Goal: Use online tool/utility: Utilize a website feature to perform a specific function

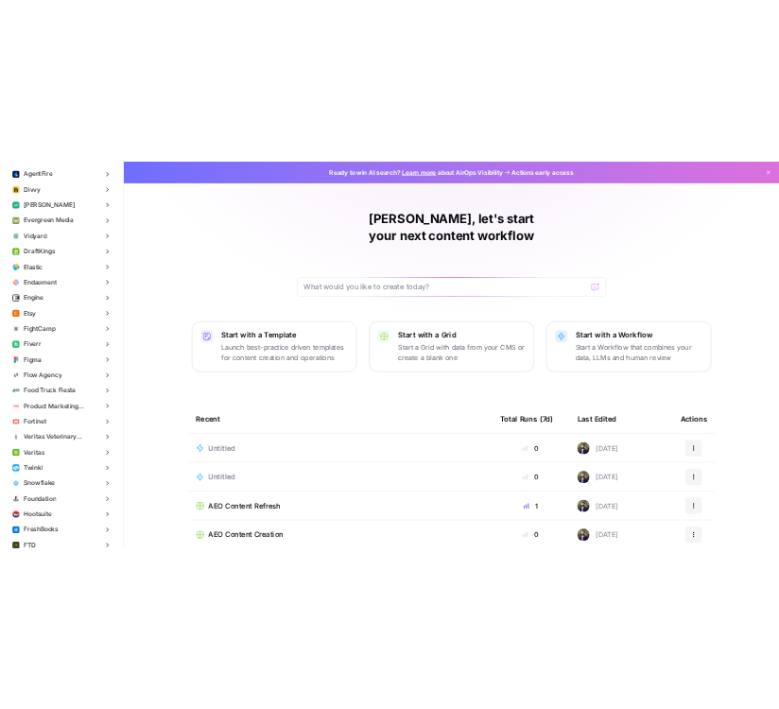
scroll to position [1841, 0]
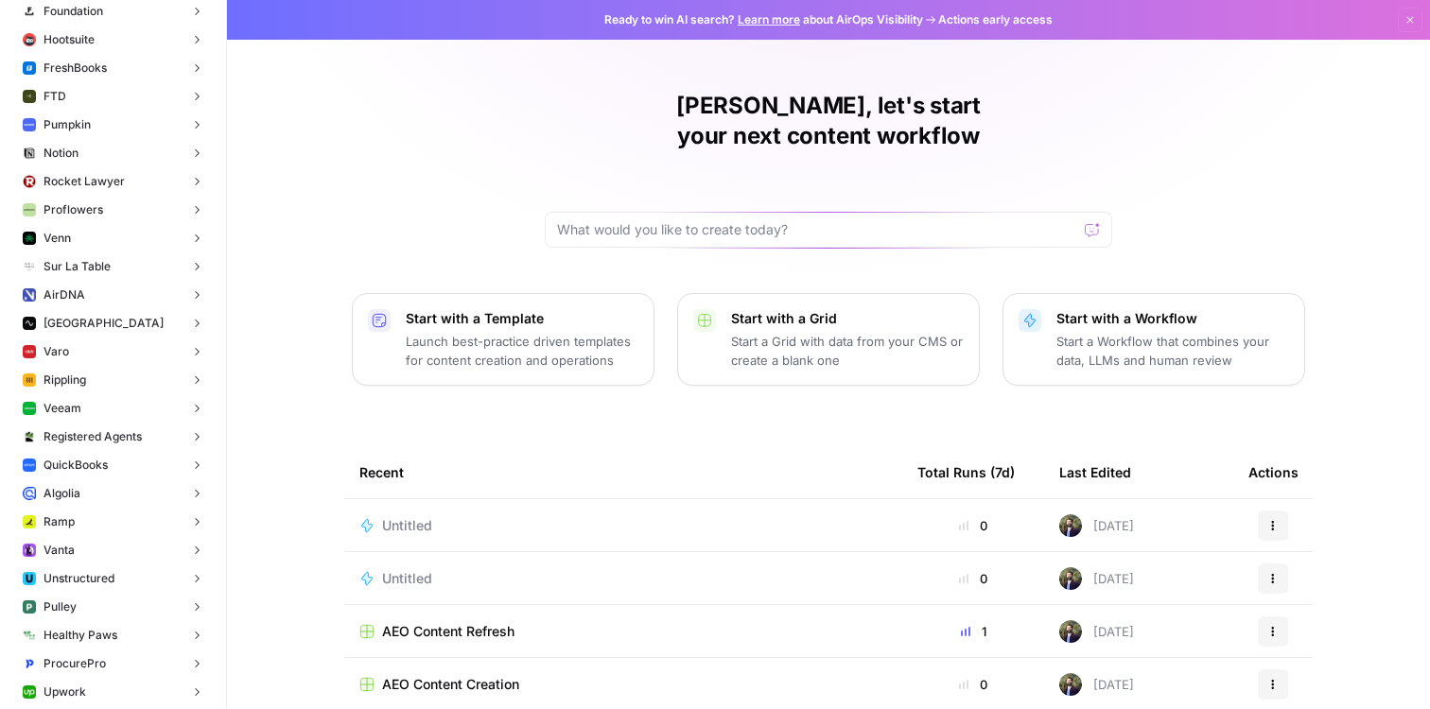
click at [390, 516] on span "Untitled" at bounding box center [407, 525] width 50 height 19
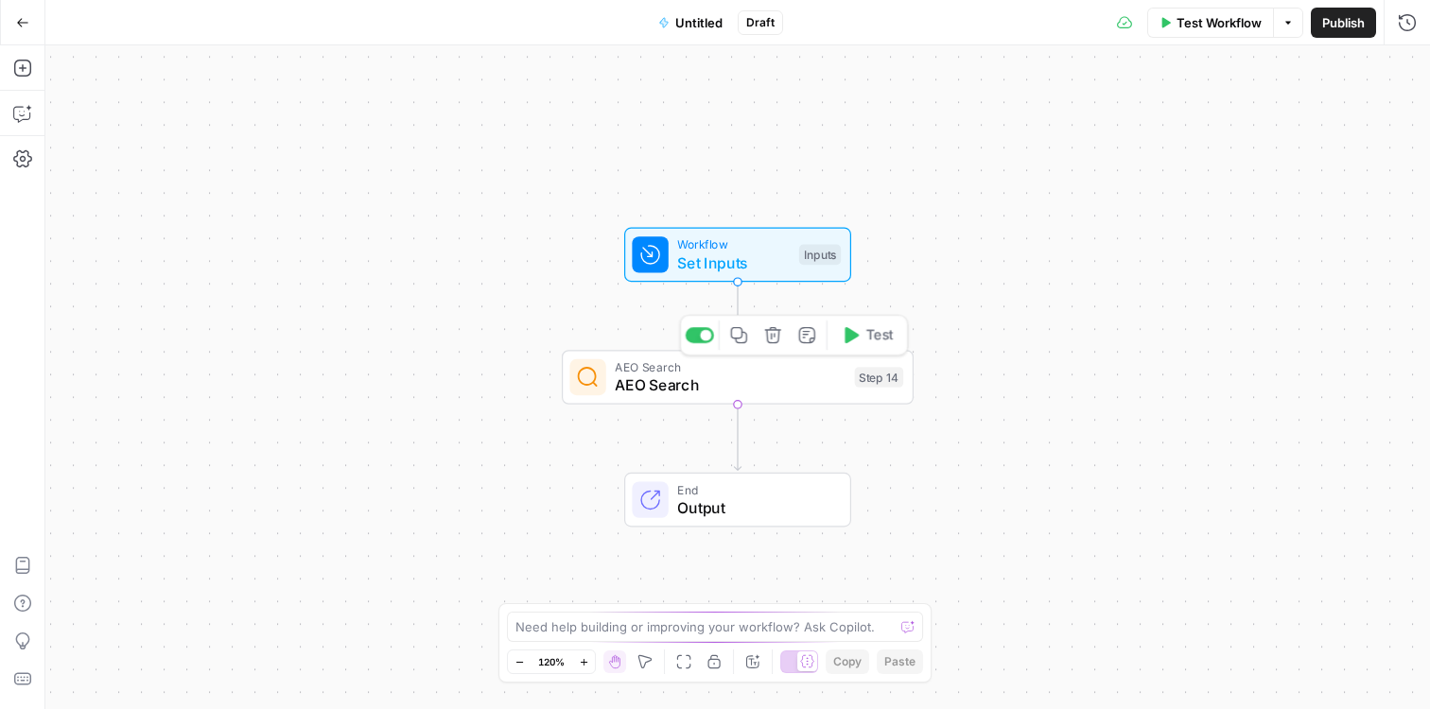
click at [668, 394] on span "AEO Search" at bounding box center [730, 384] width 231 height 23
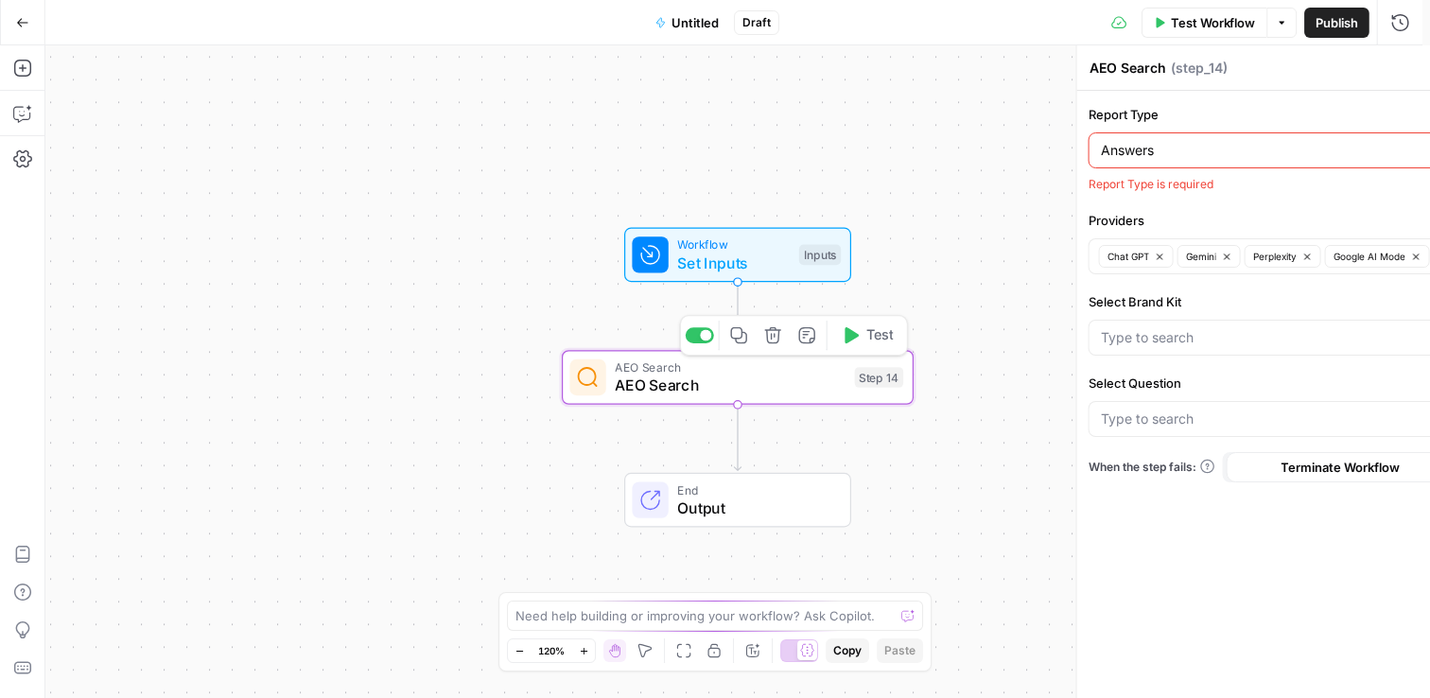
type input "What is the impact of automated background screening on time-to-hire?"
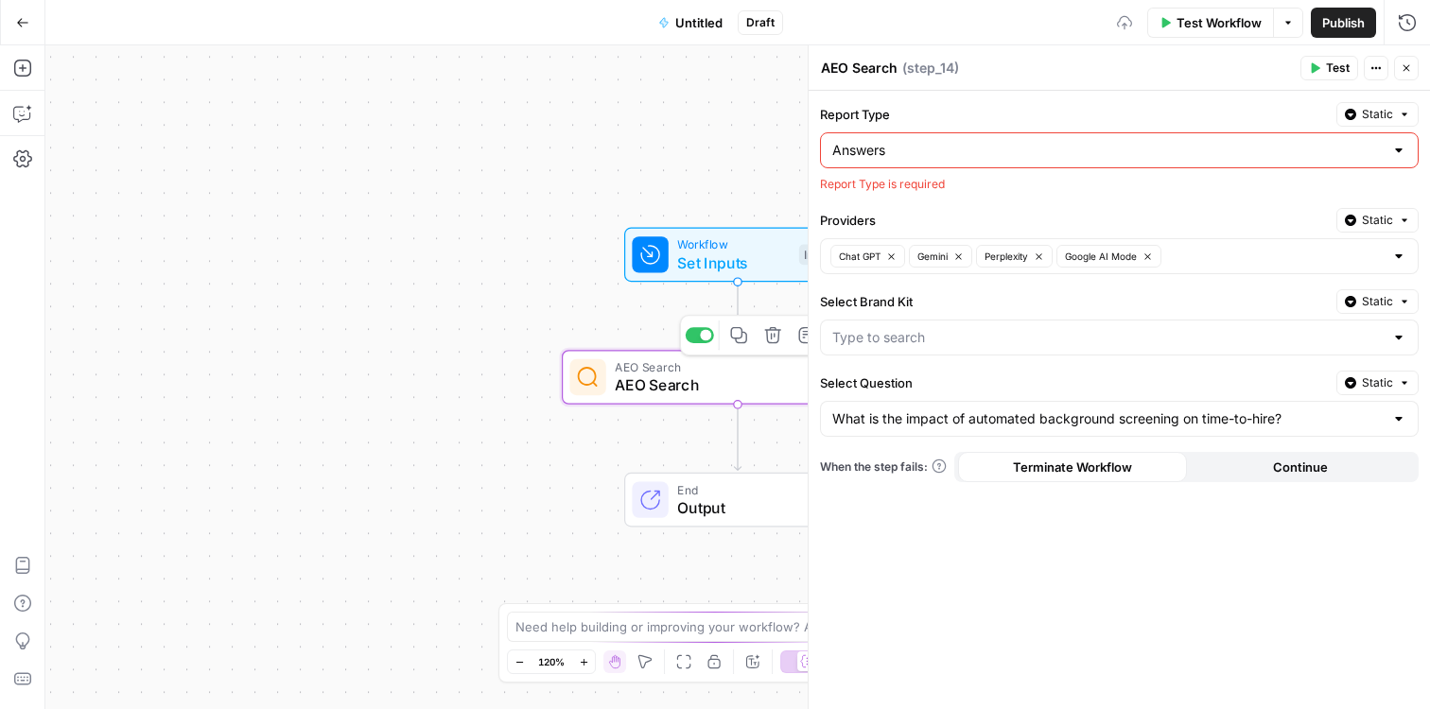
type input "Checkr"
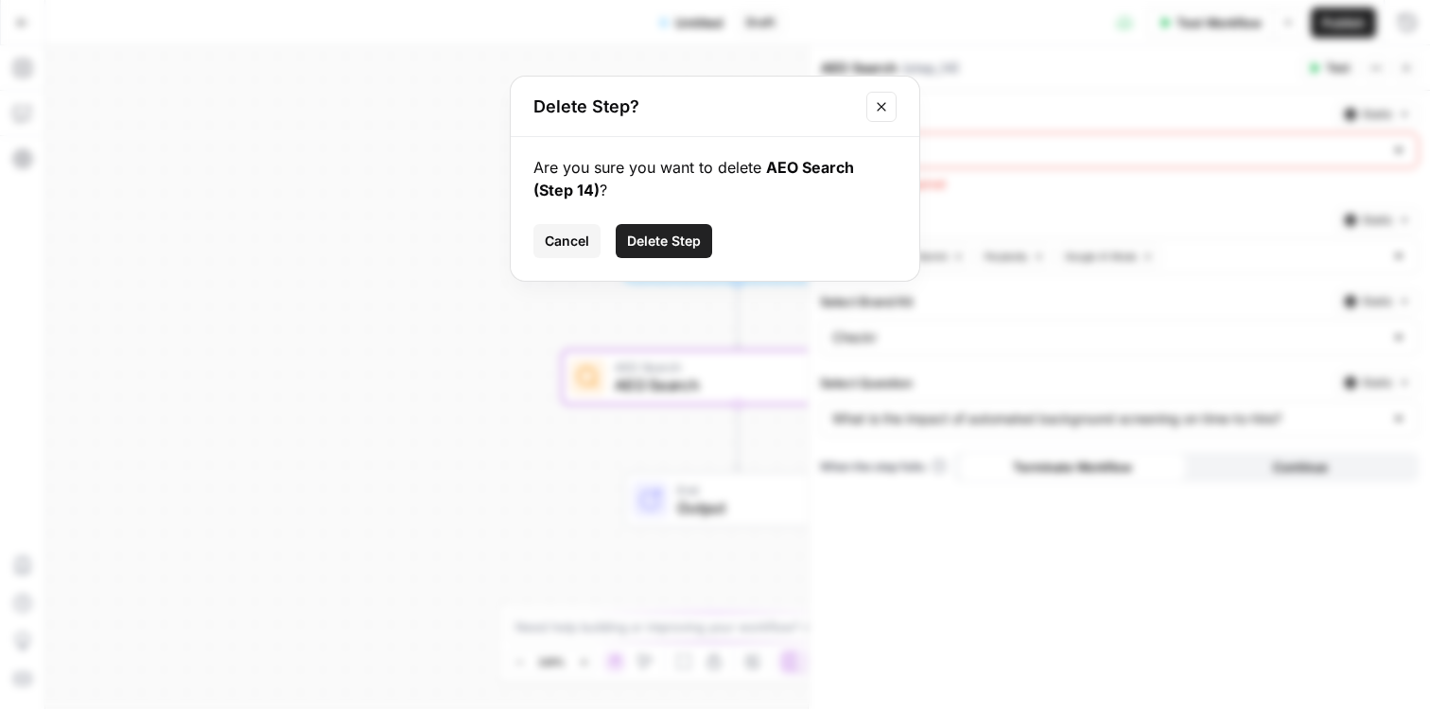
click at [679, 250] on span "Delete Step" at bounding box center [664, 241] width 74 height 19
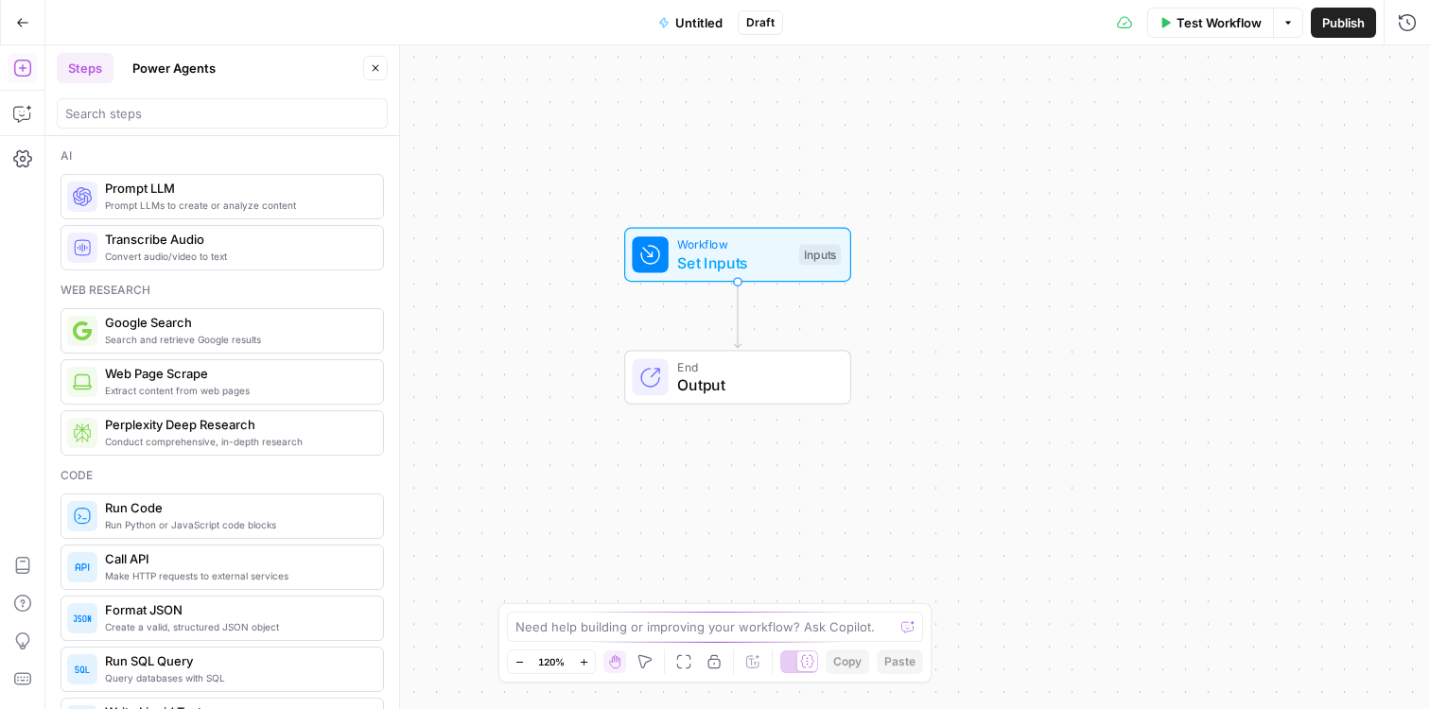
click at [158, 126] on div at bounding box center [222, 113] width 331 height 30
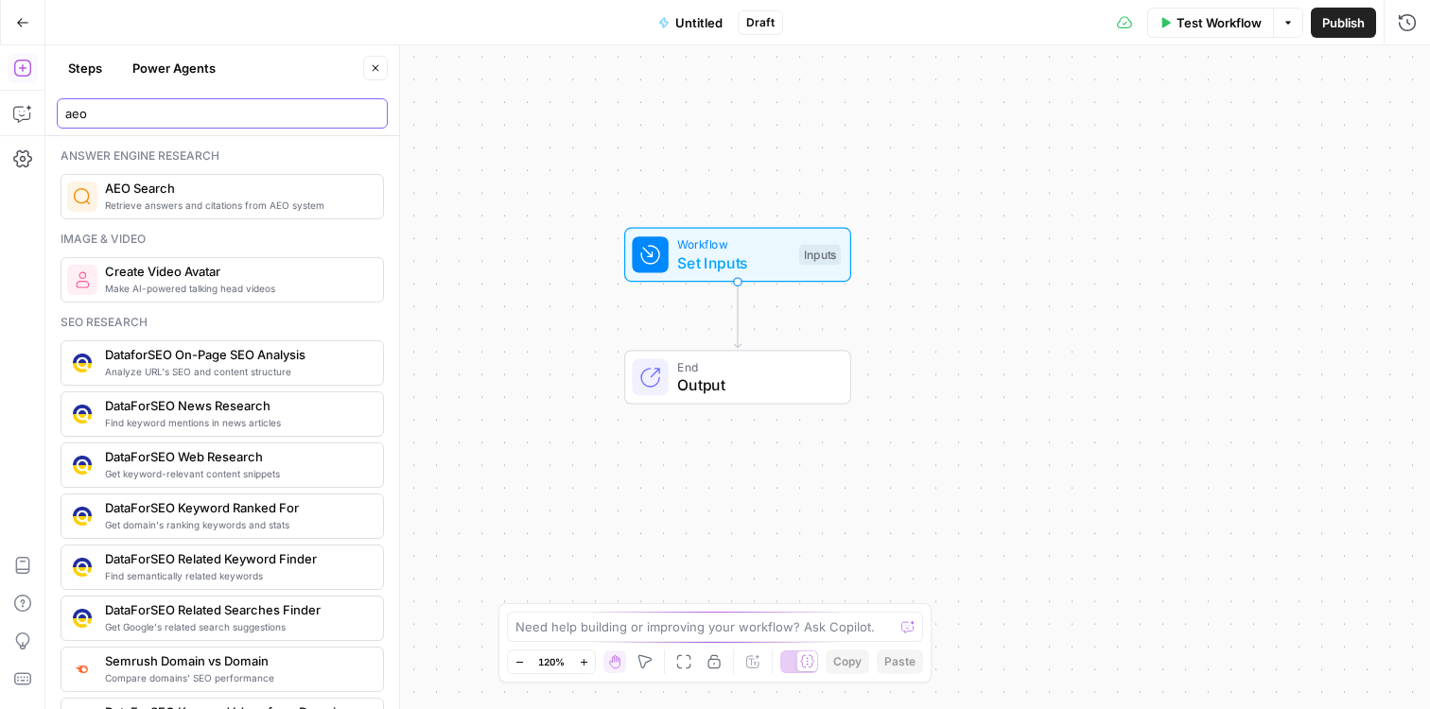
type input "aeo"
click at [136, 203] on span "Retrieve answers and citations from AEO system" at bounding box center [236, 205] width 263 height 15
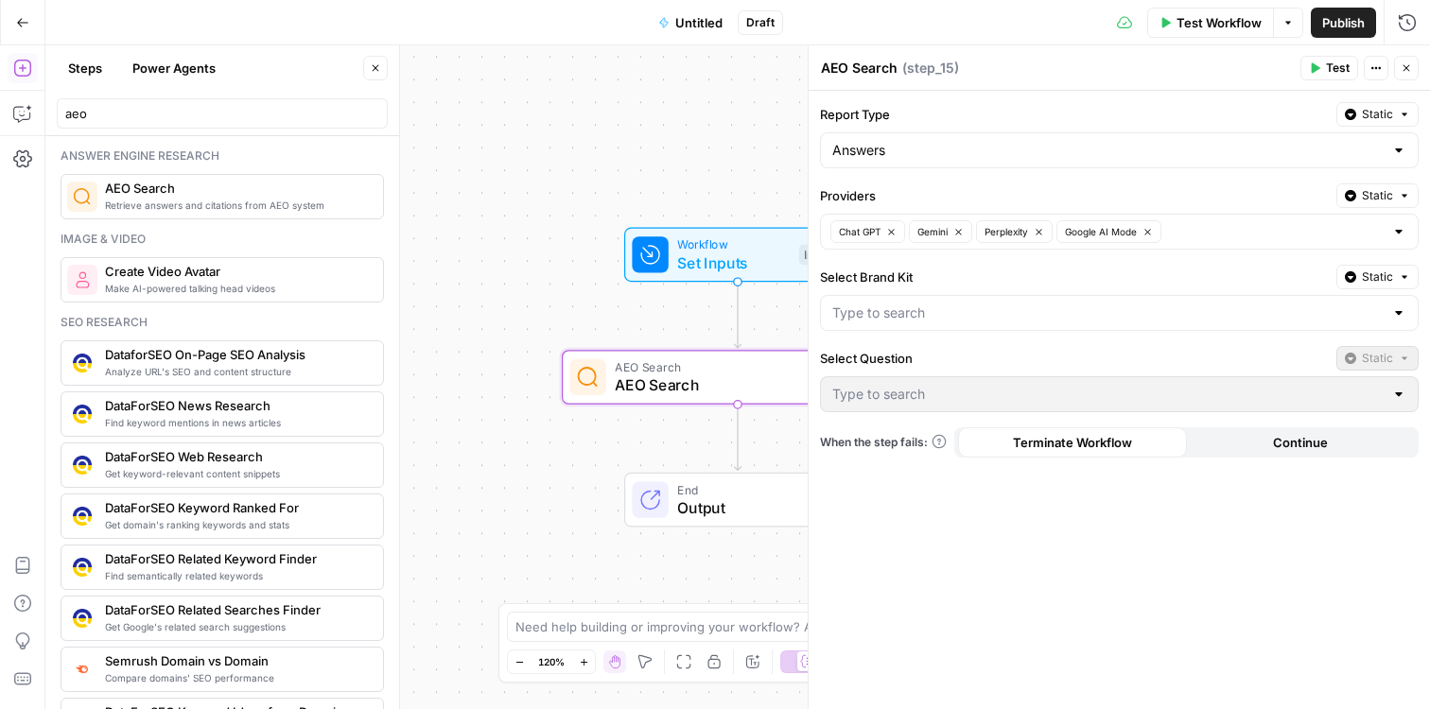
click at [1398, 318] on div at bounding box center [1398, 312] width 15 height 19
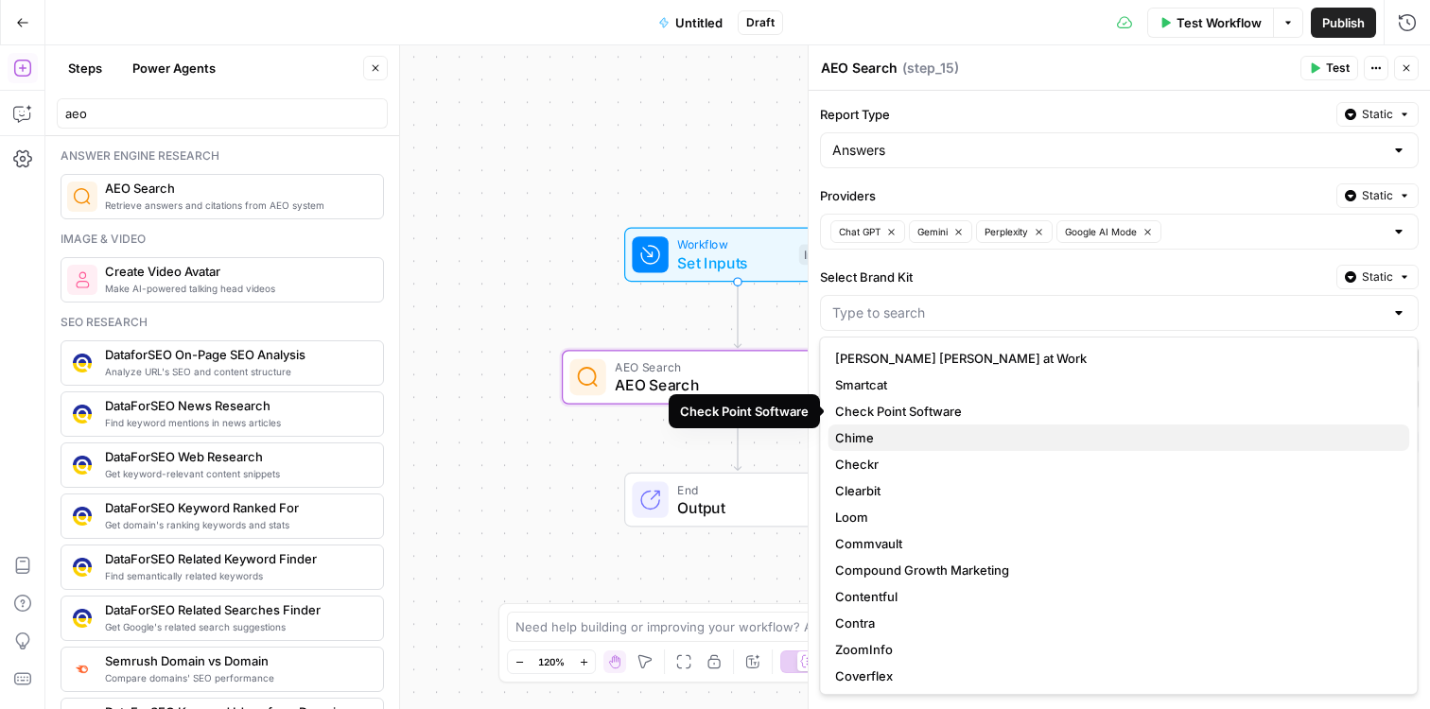
click at [1020, 426] on button "Chime" at bounding box center [1117, 438] width 581 height 26
type input "Chime"
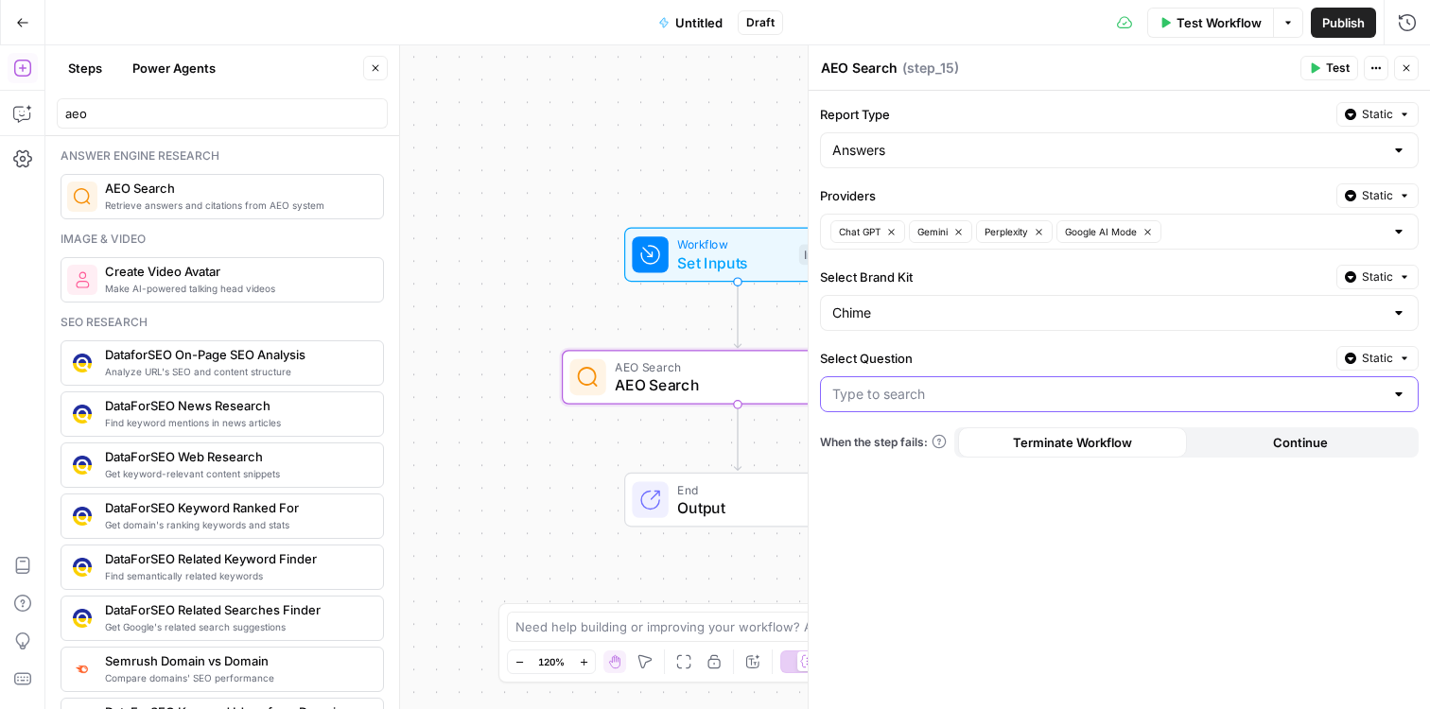
click at [1147, 398] on input "Select Question" at bounding box center [1107, 394] width 551 height 19
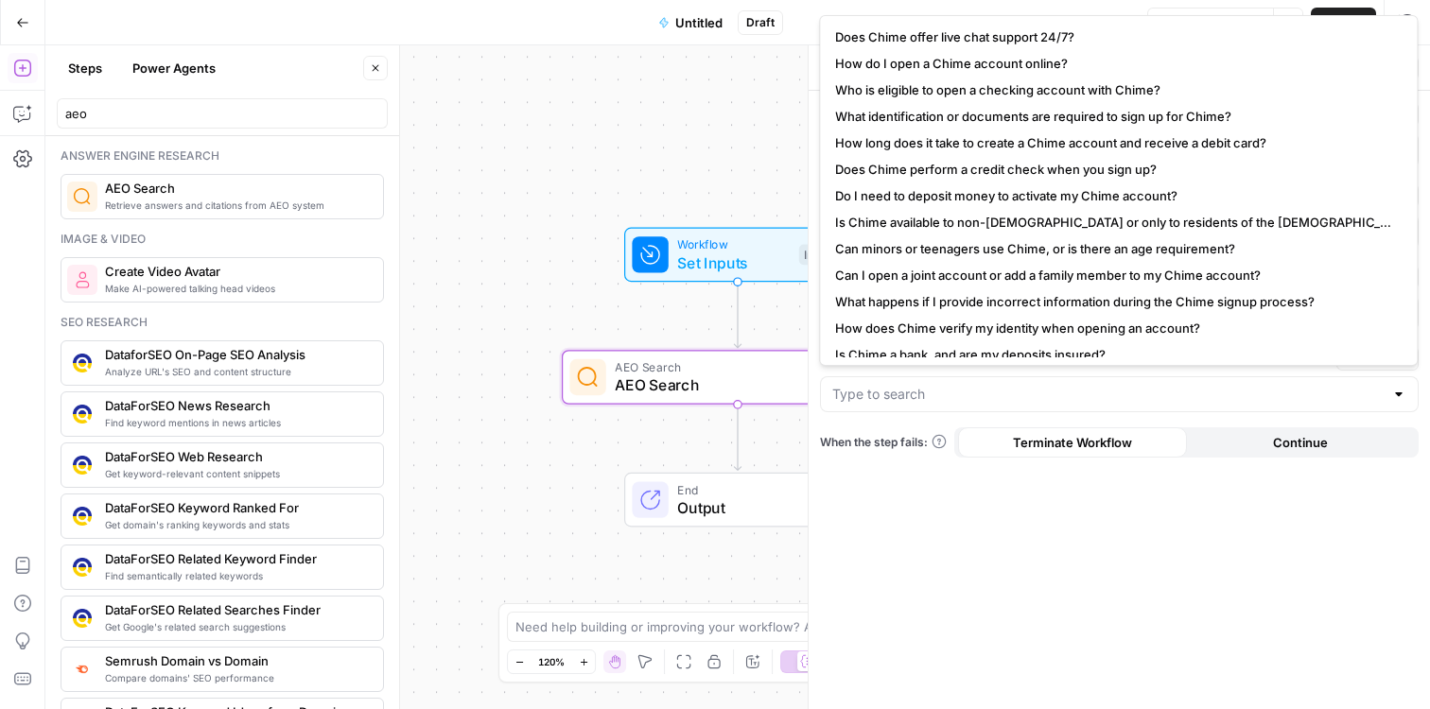
click at [903, 418] on div "Report Type Static Answers Providers Static Chat GPT Gemini Perplexity Google A…" at bounding box center [1118, 400] width 621 height 618
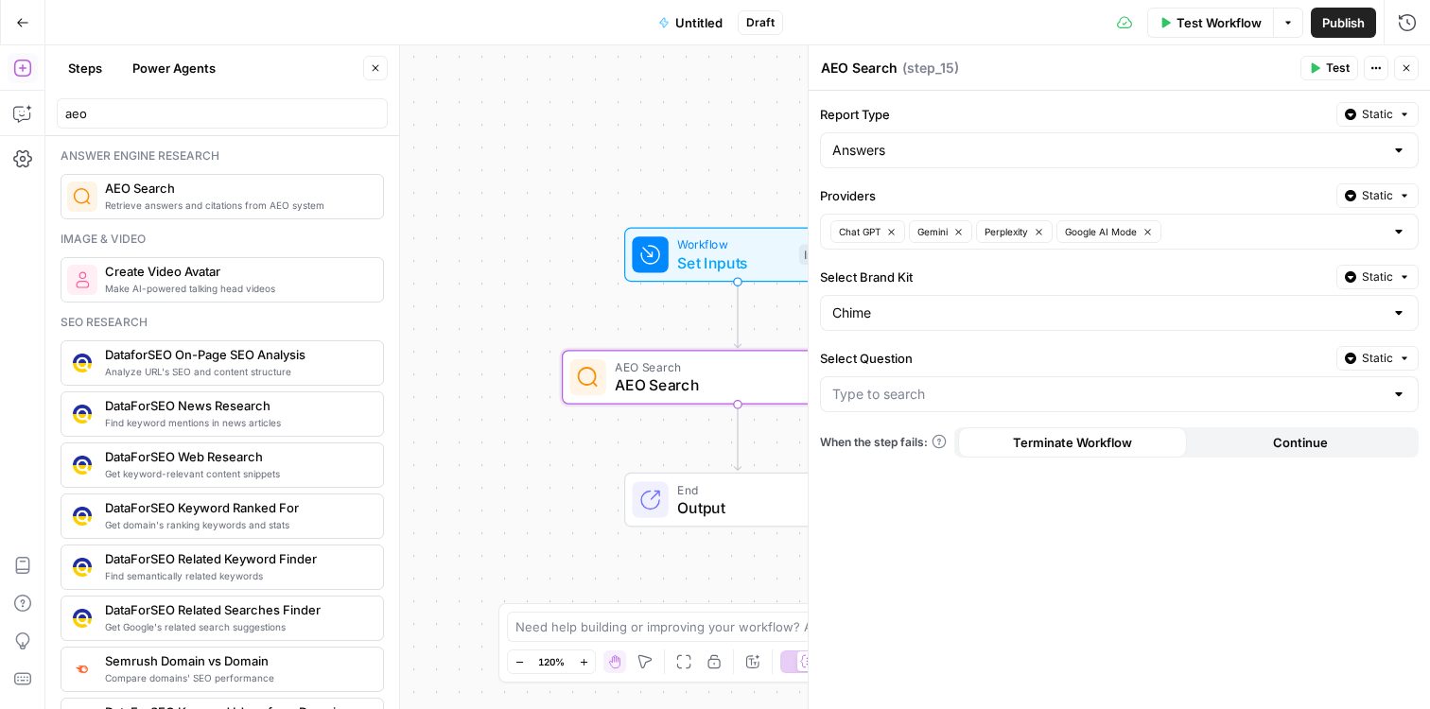
click at [908, 320] on div "Chime" at bounding box center [1119, 313] width 598 height 36
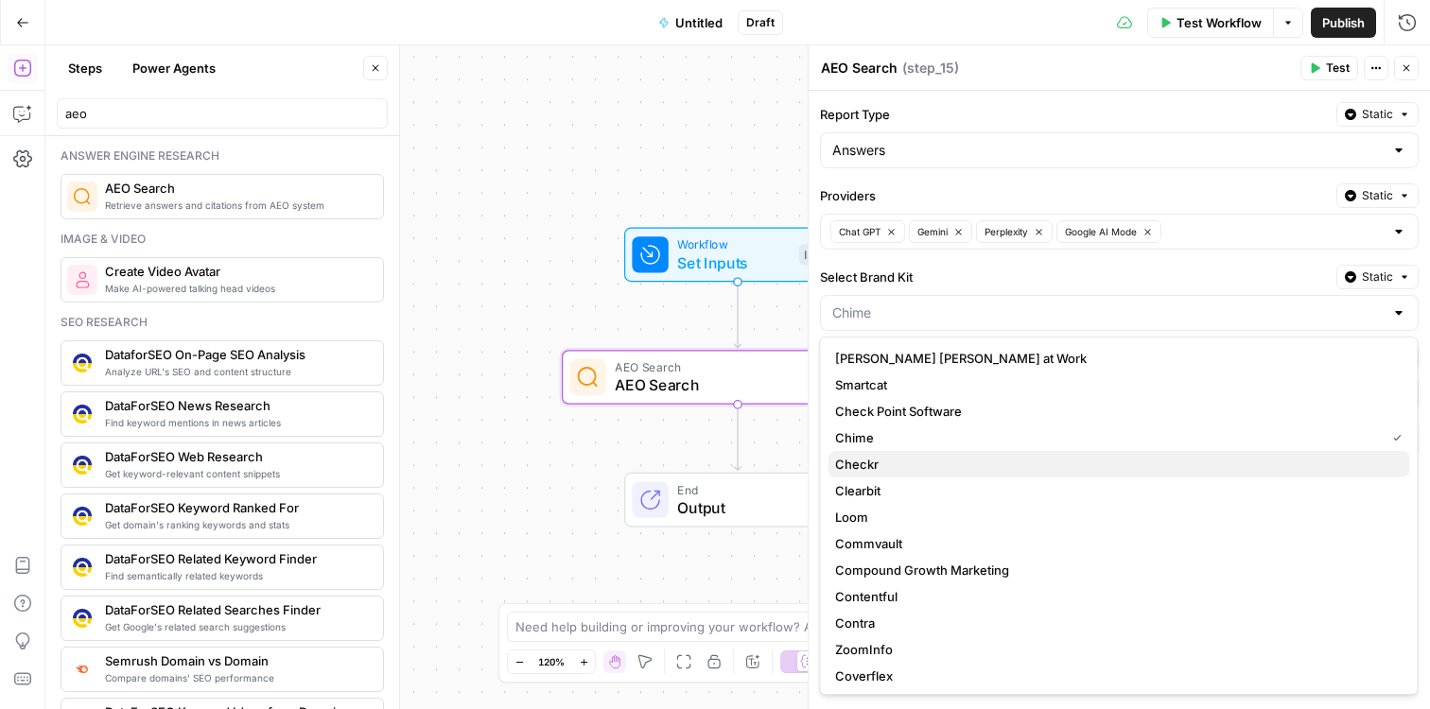
click at [870, 468] on span "Checkr" at bounding box center [1114, 464] width 559 height 19
type input "Checkr"
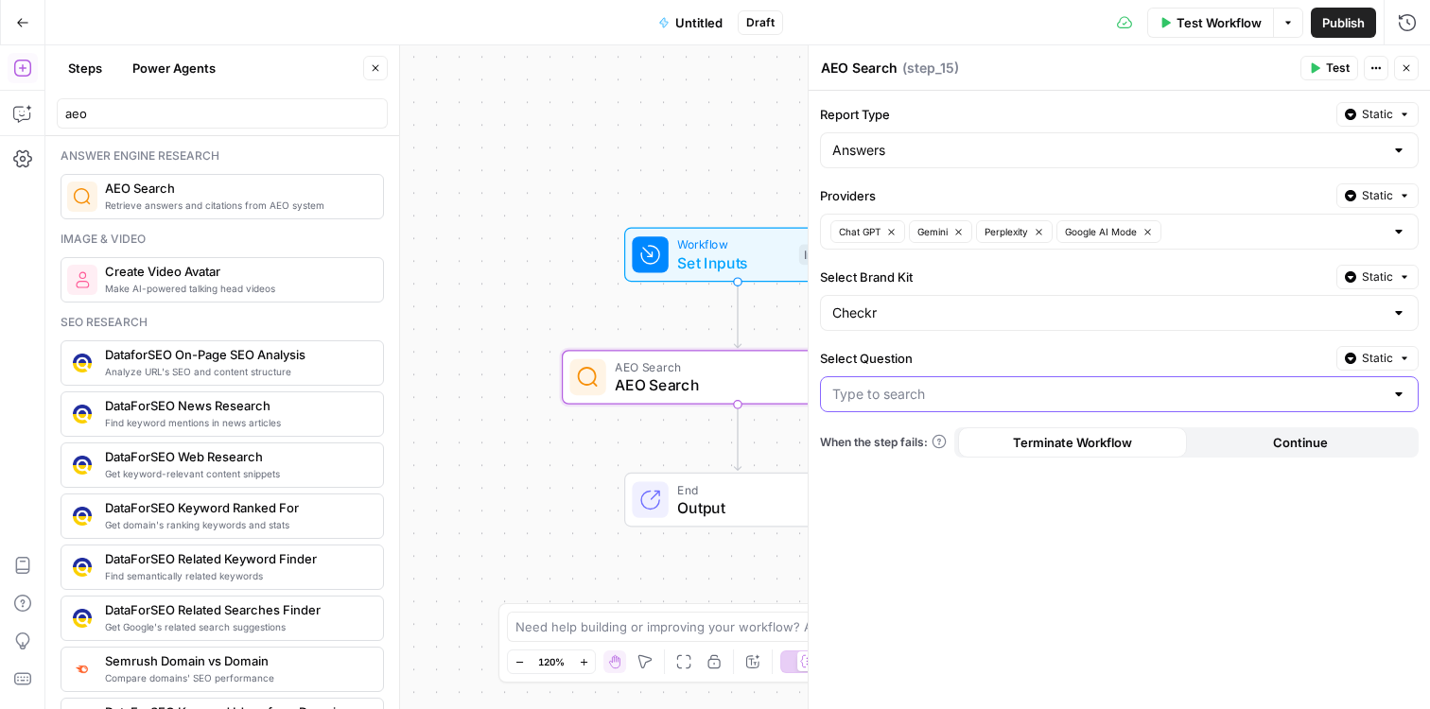
click at [877, 396] on input "Select Question" at bounding box center [1107, 394] width 551 height 19
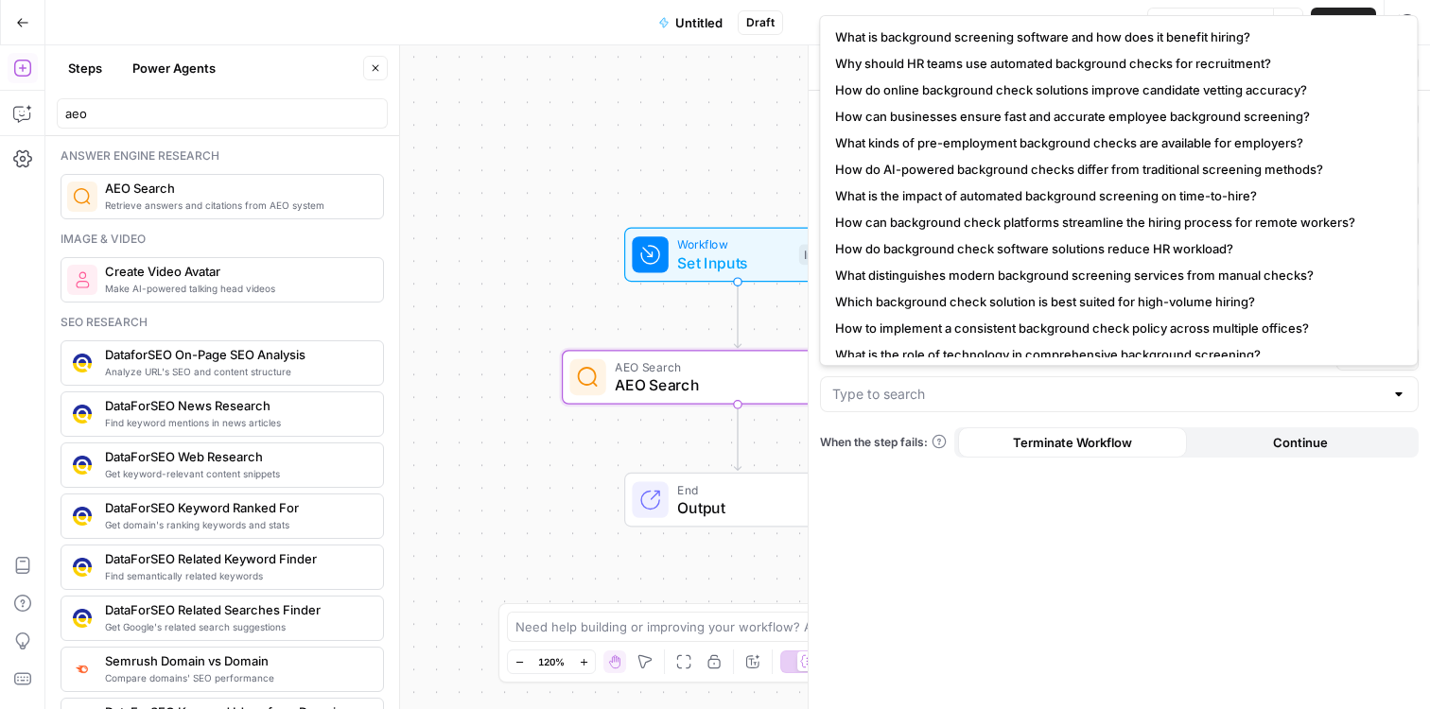
click at [894, 194] on span "What is the impact of automated background screening on time-to-hire?" at bounding box center [1114, 195] width 559 height 19
type input "What is the impact of automated background screening on time-to-hire?"
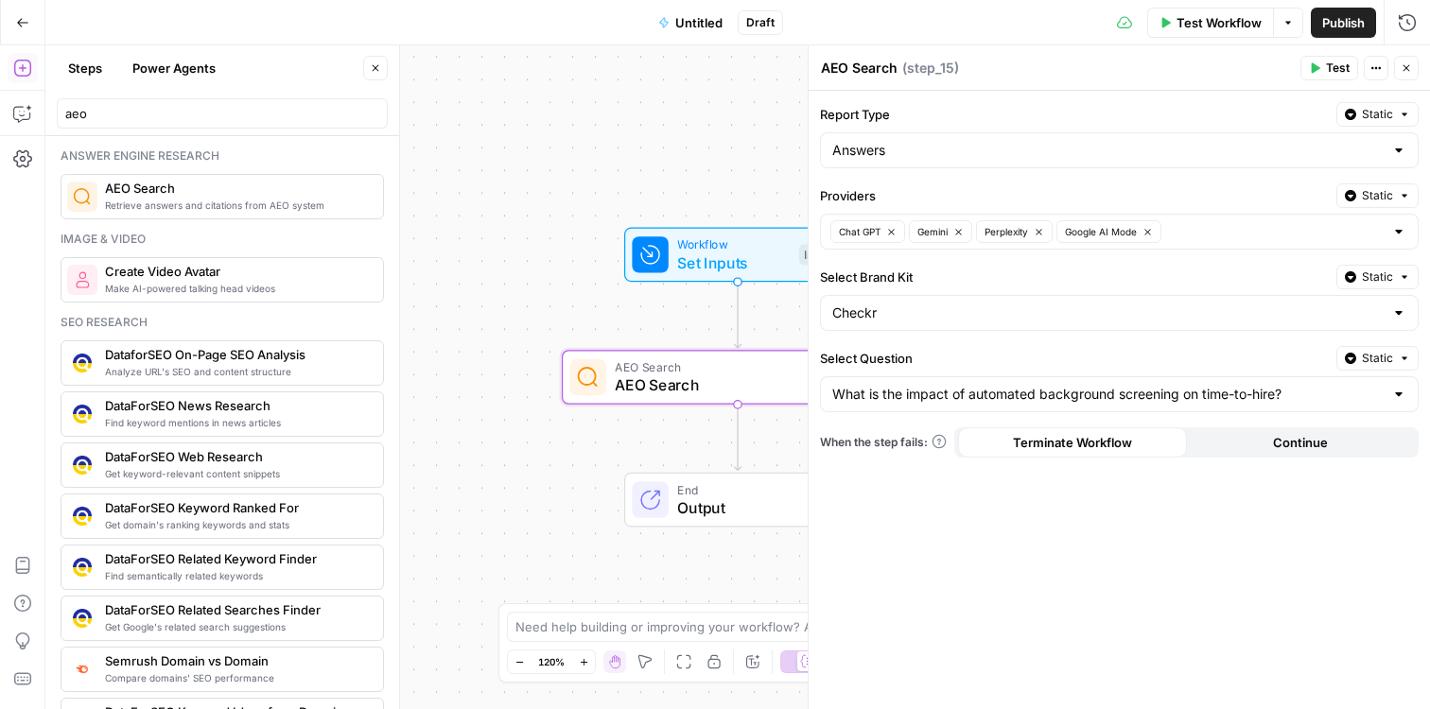
click at [1333, 68] on span "Test" at bounding box center [1338, 68] width 24 height 17
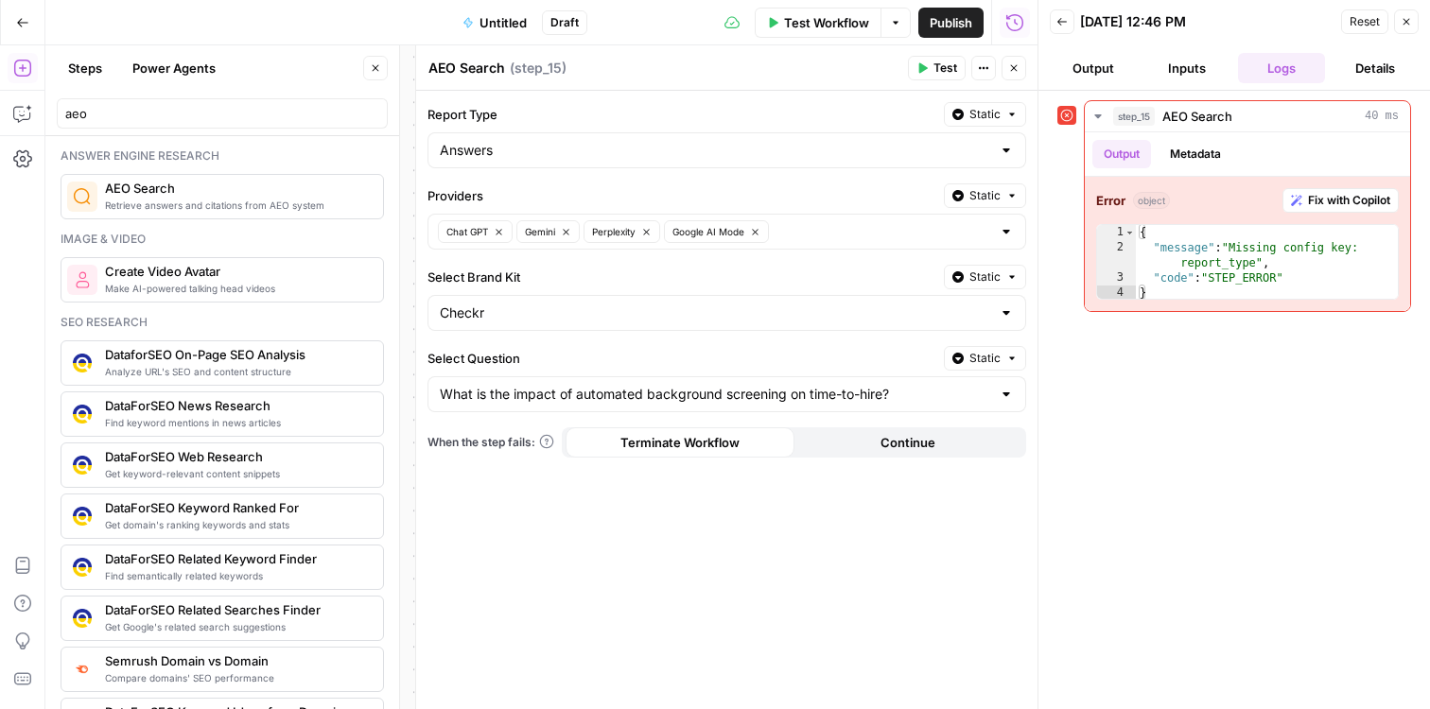
click at [1404, 18] on icon "button" at bounding box center [1405, 21] width 11 height 11
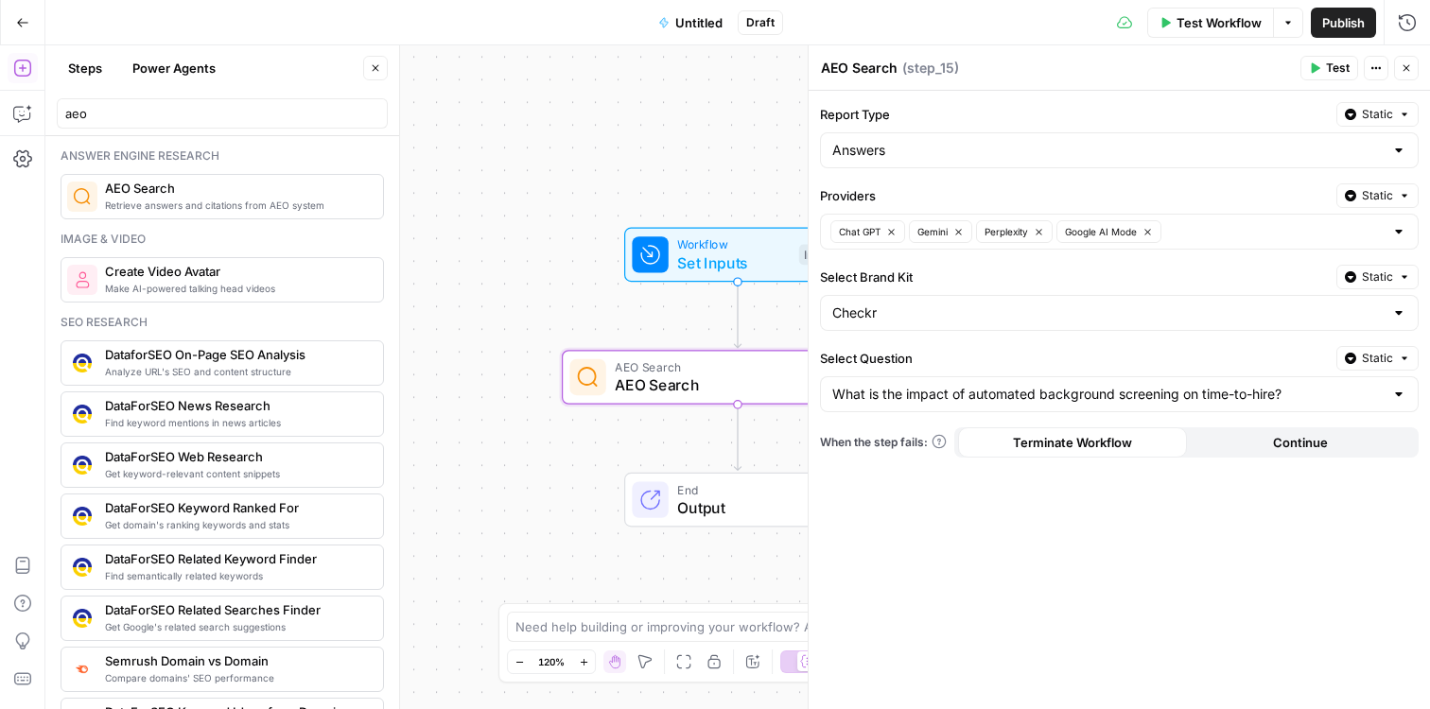
click at [1409, 73] on icon "button" at bounding box center [1405, 67] width 11 height 11
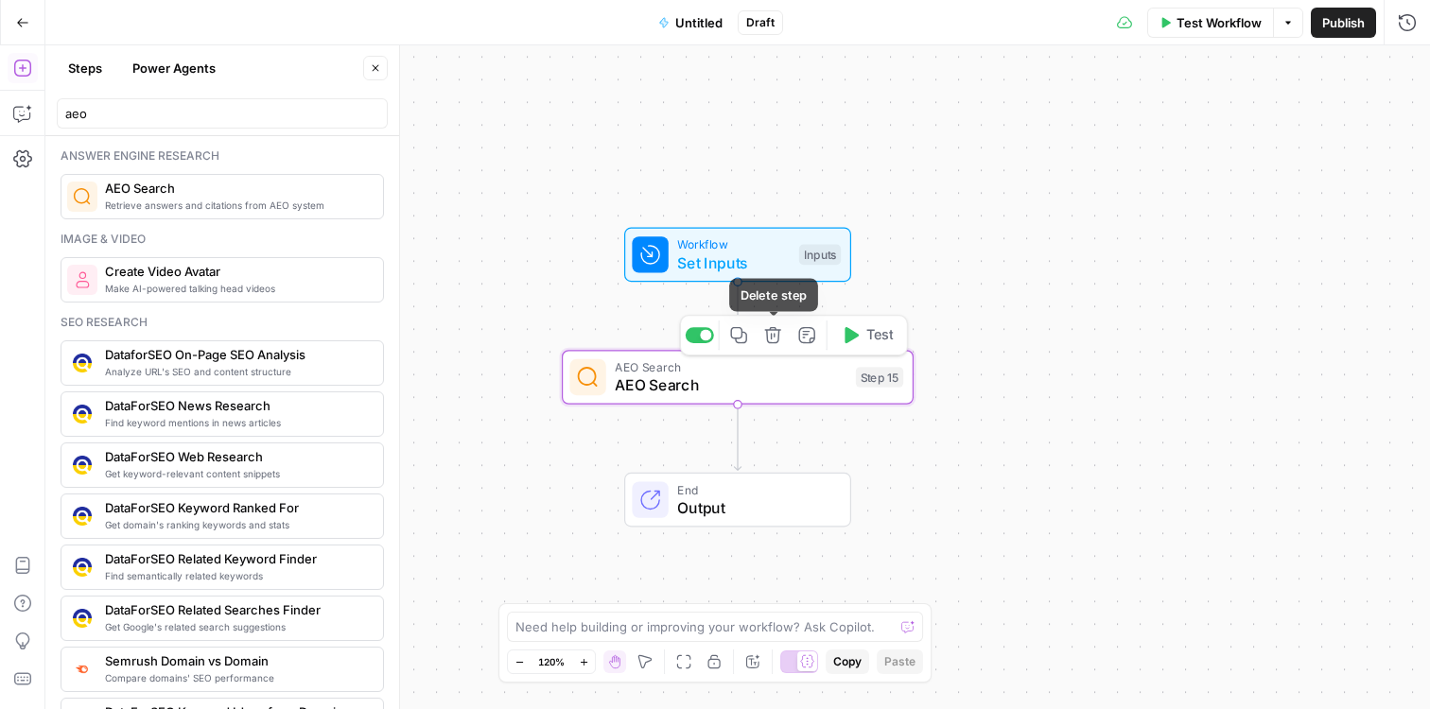
click at [766, 338] on icon "button" at bounding box center [773, 335] width 18 height 18
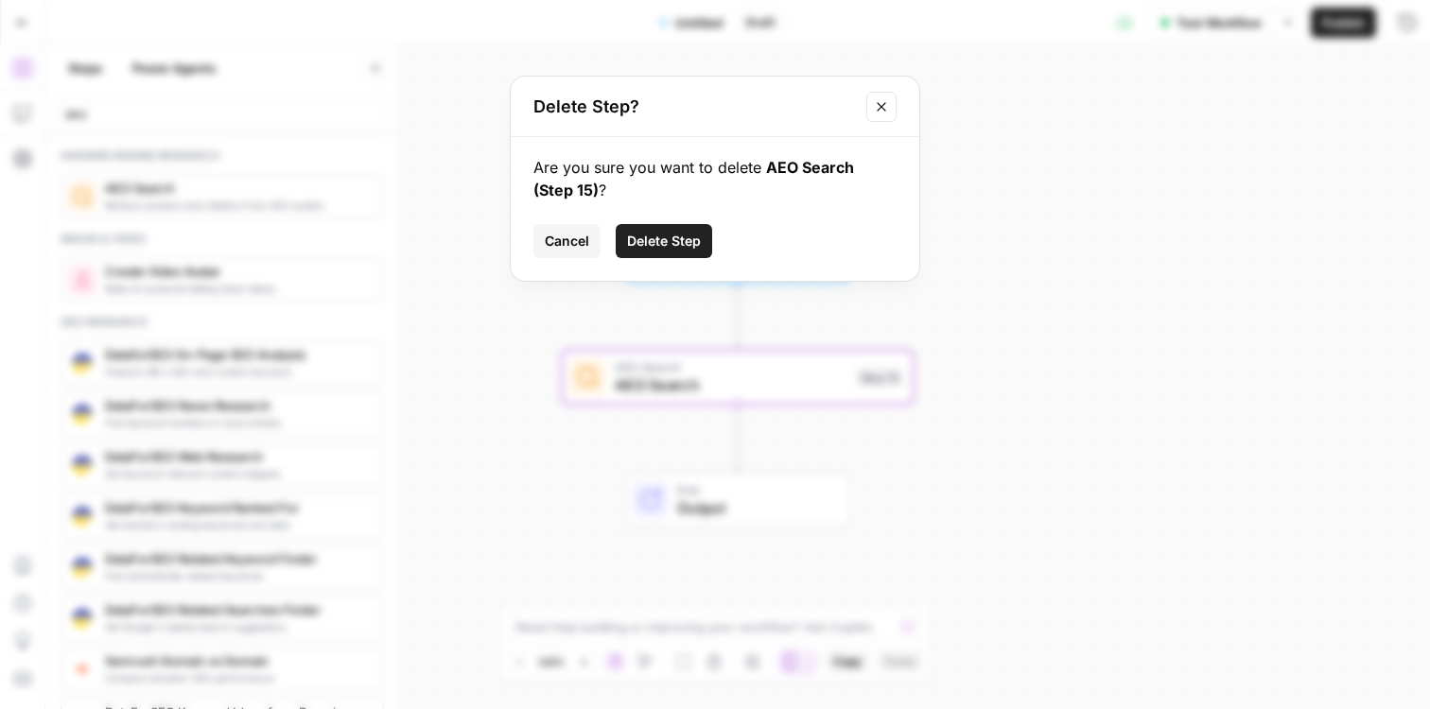
click at [671, 237] on span "Delete Step" at bounding box center [664, 241] width 74 height 19
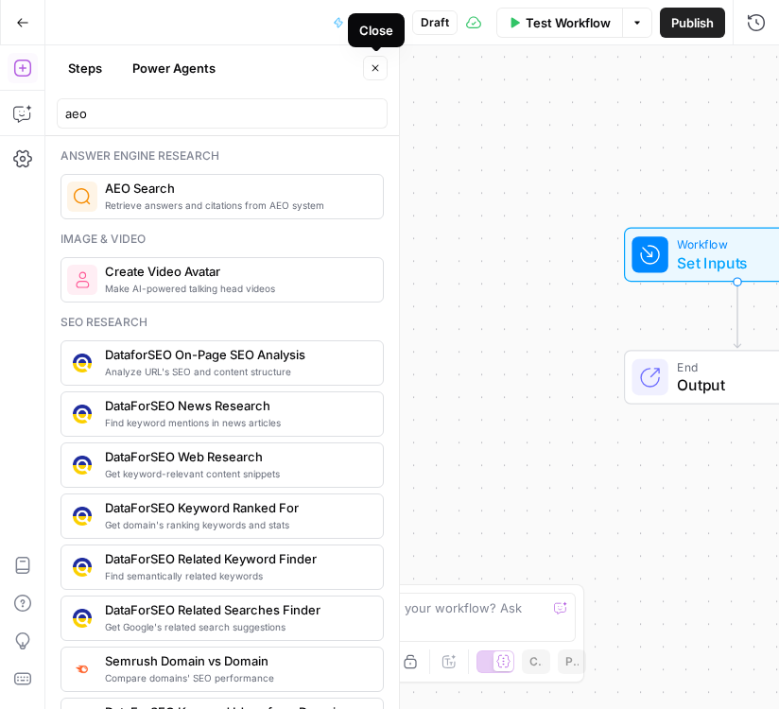
click at [379, 78] on button "Close" at bounding box center [375, 68] width 25 height 25
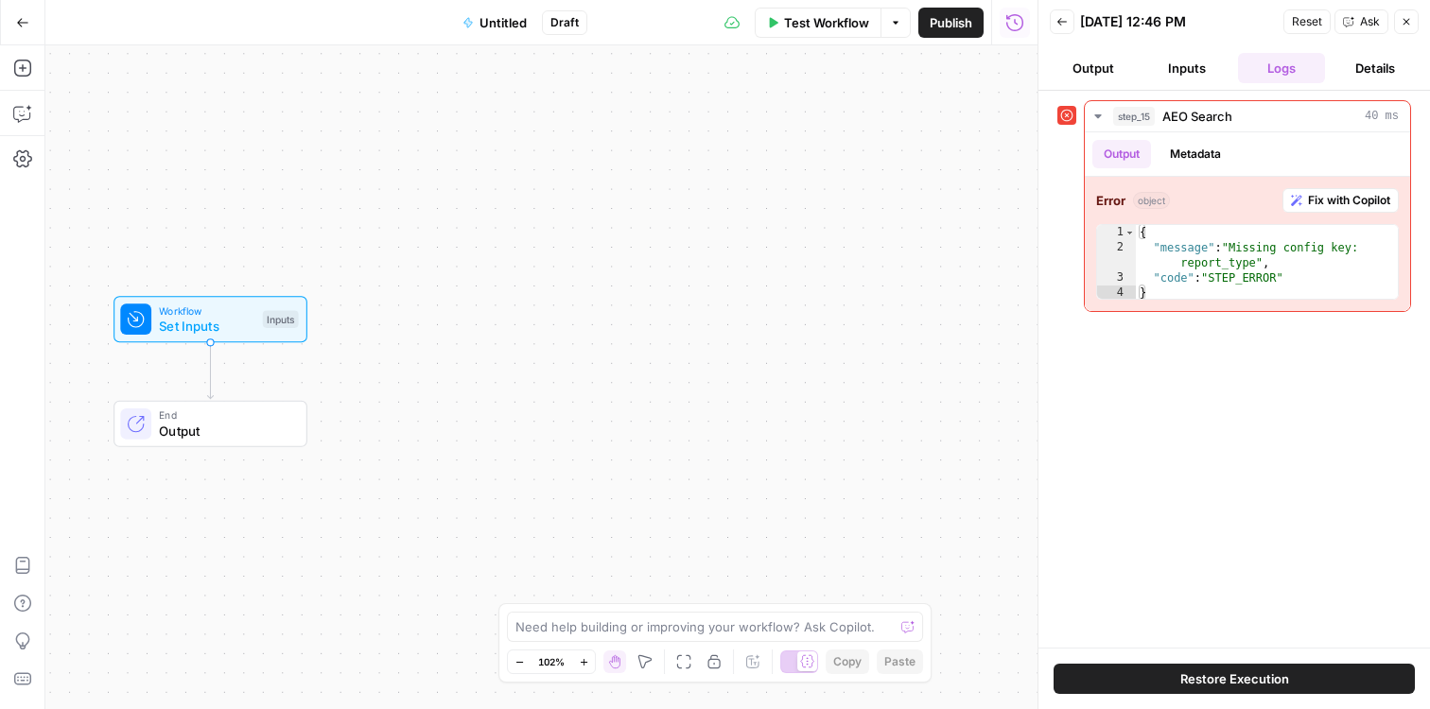
click at [778, 24] on button "Close" at bounding box center [1406, 21] width 25 height 25
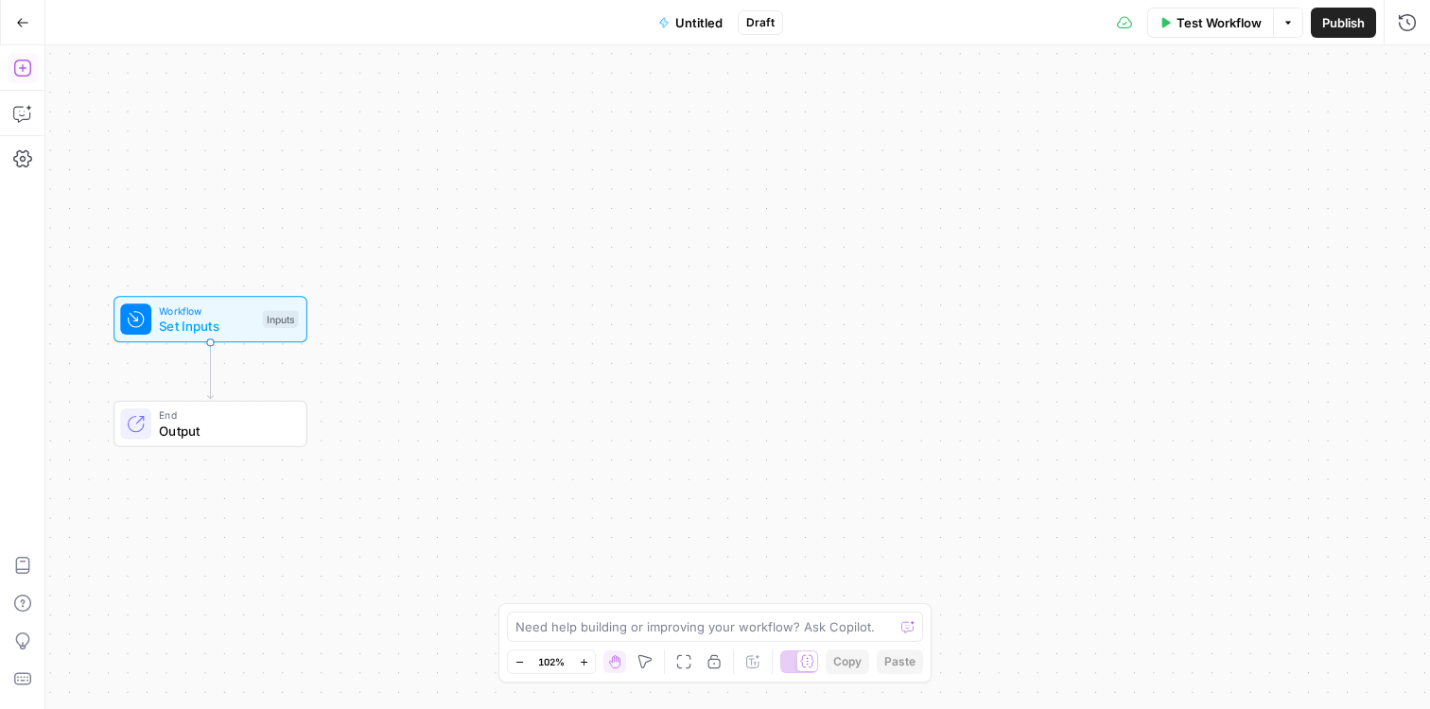
click at [30, 61] on icon "button" at bounding box center [22, 68] width 19 height 19
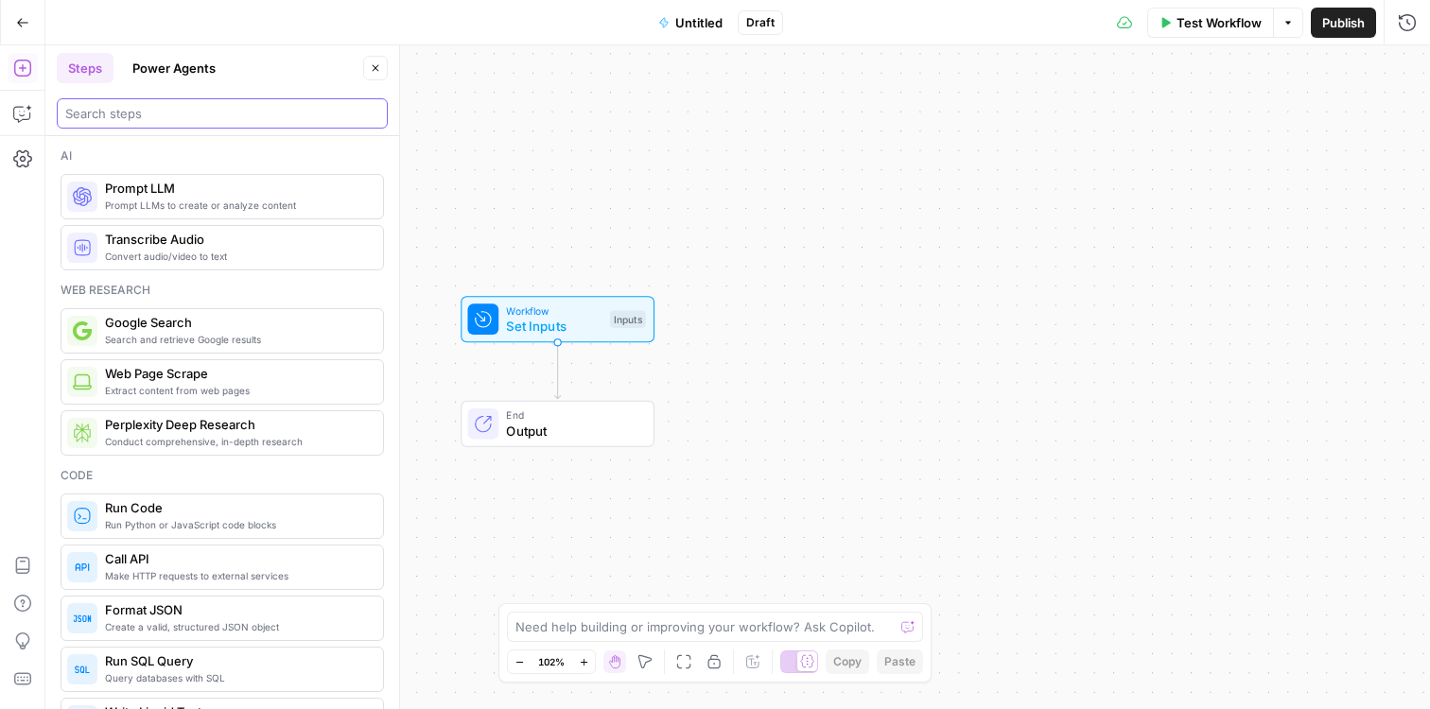
click at [161, 107] on input "search" at bounding box center [222, 113] width 314 height 19
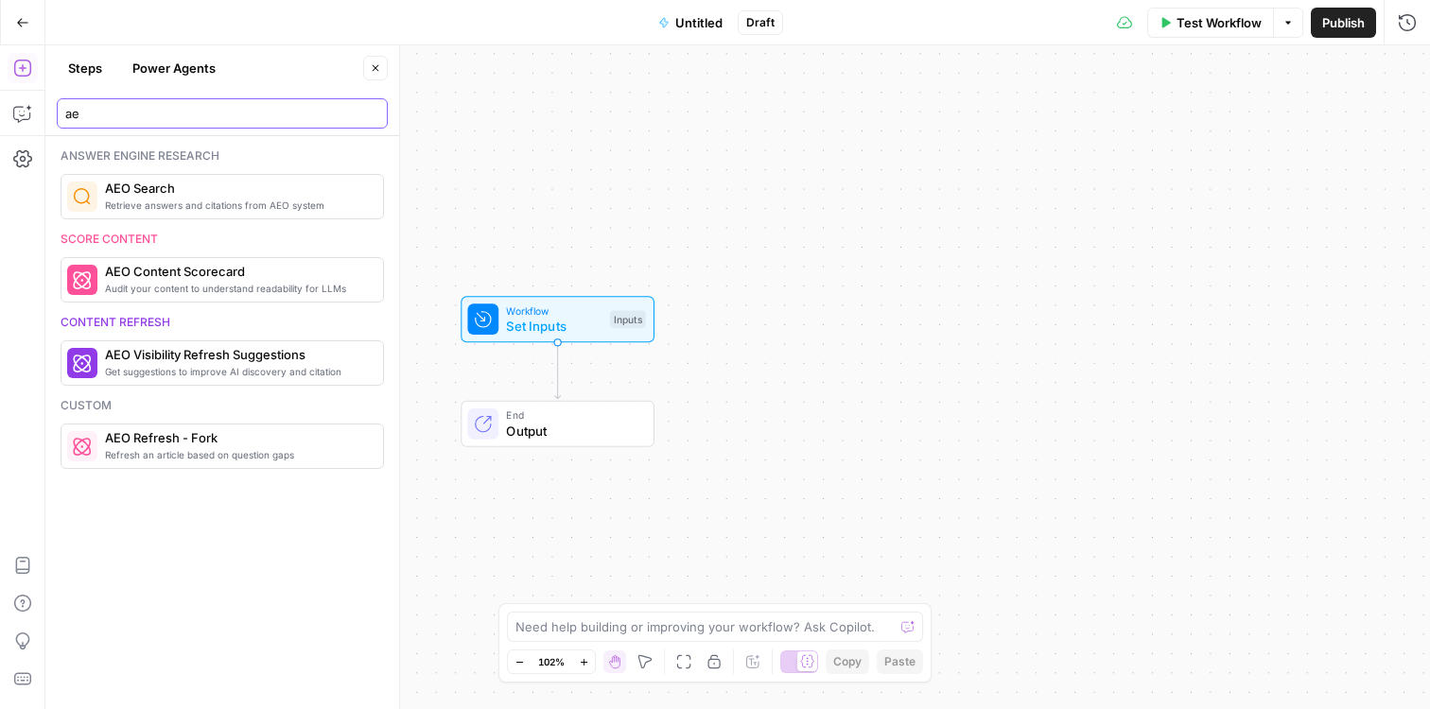
type input "ae"
click at [157, 191] on span "AEO Search" at bounding box center [236, 188] width 263 height 19
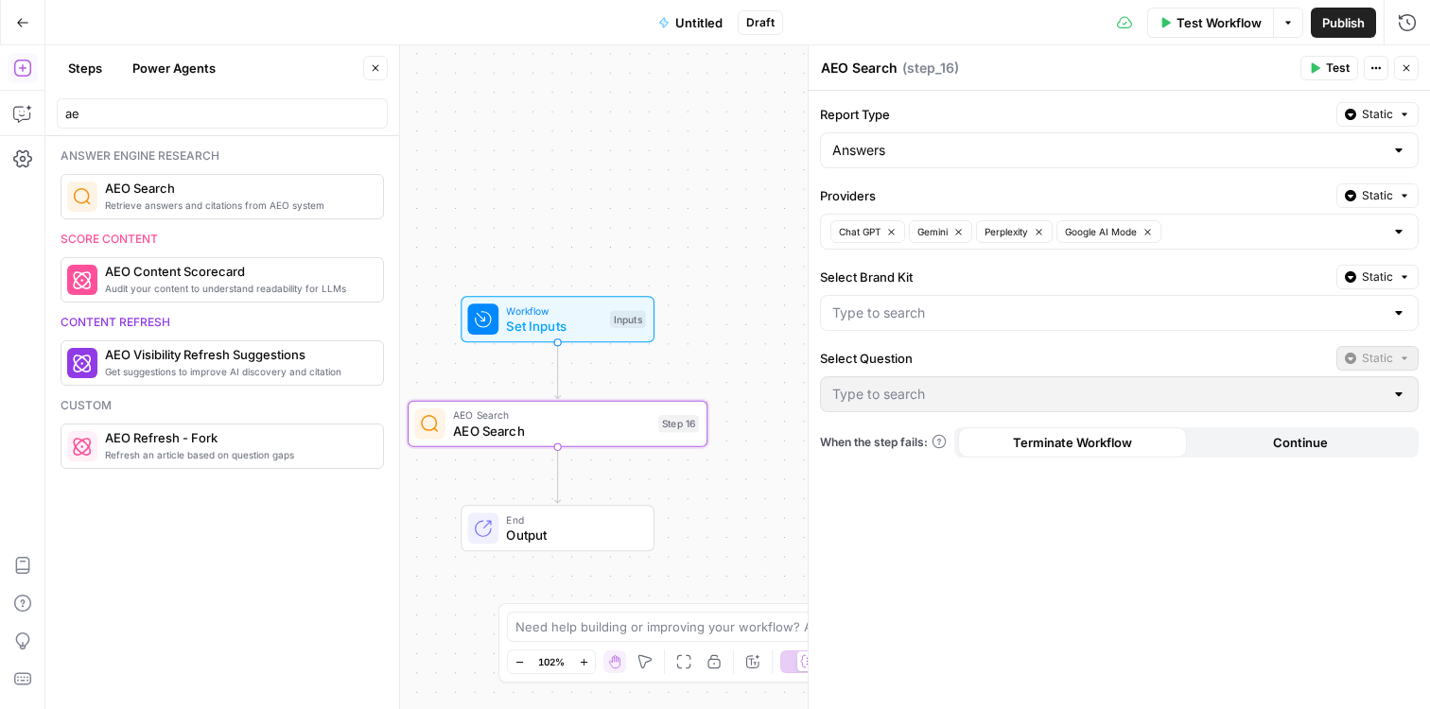
click at [778, 318] on div at bounding box center [1398, 312] width 15 height 19
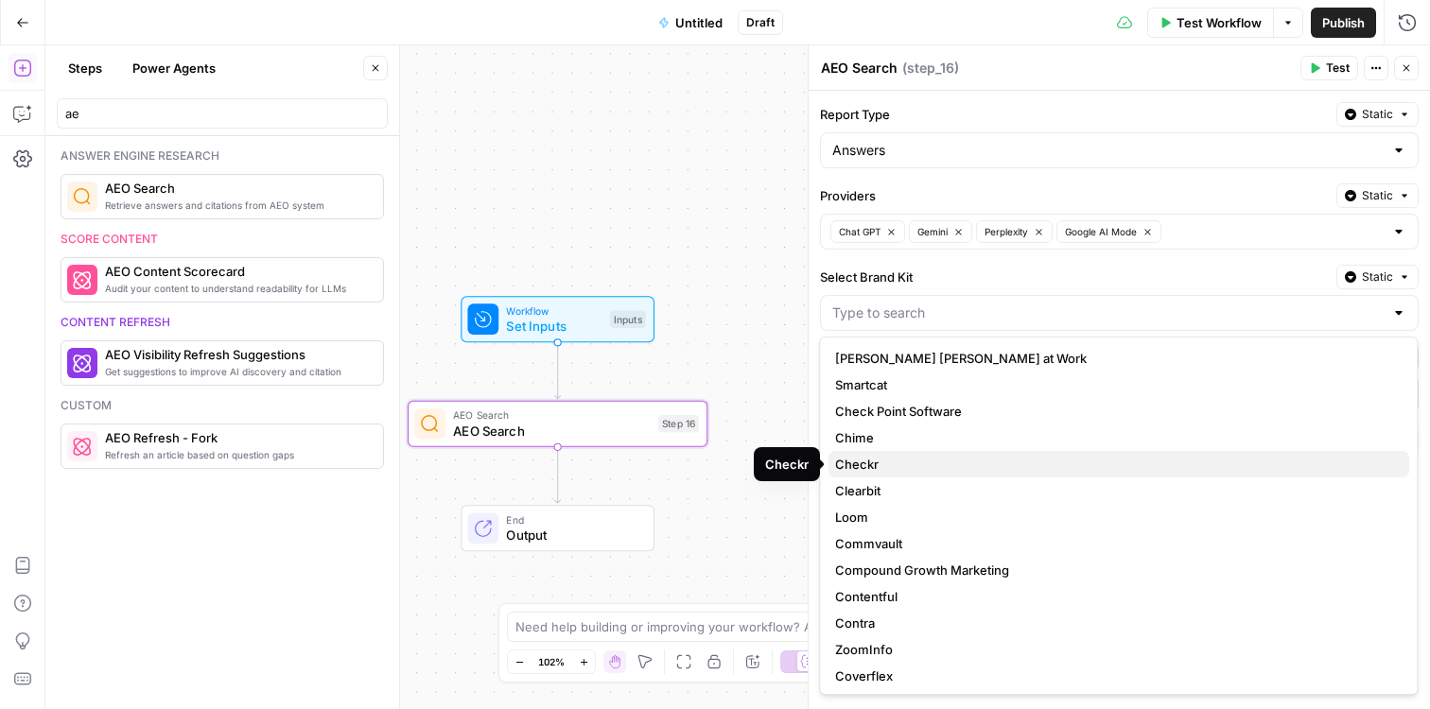
click at [778, 455] on span "Checkr" at bounding box center [1114, 464] width 559 height 19
type input "Checkr"
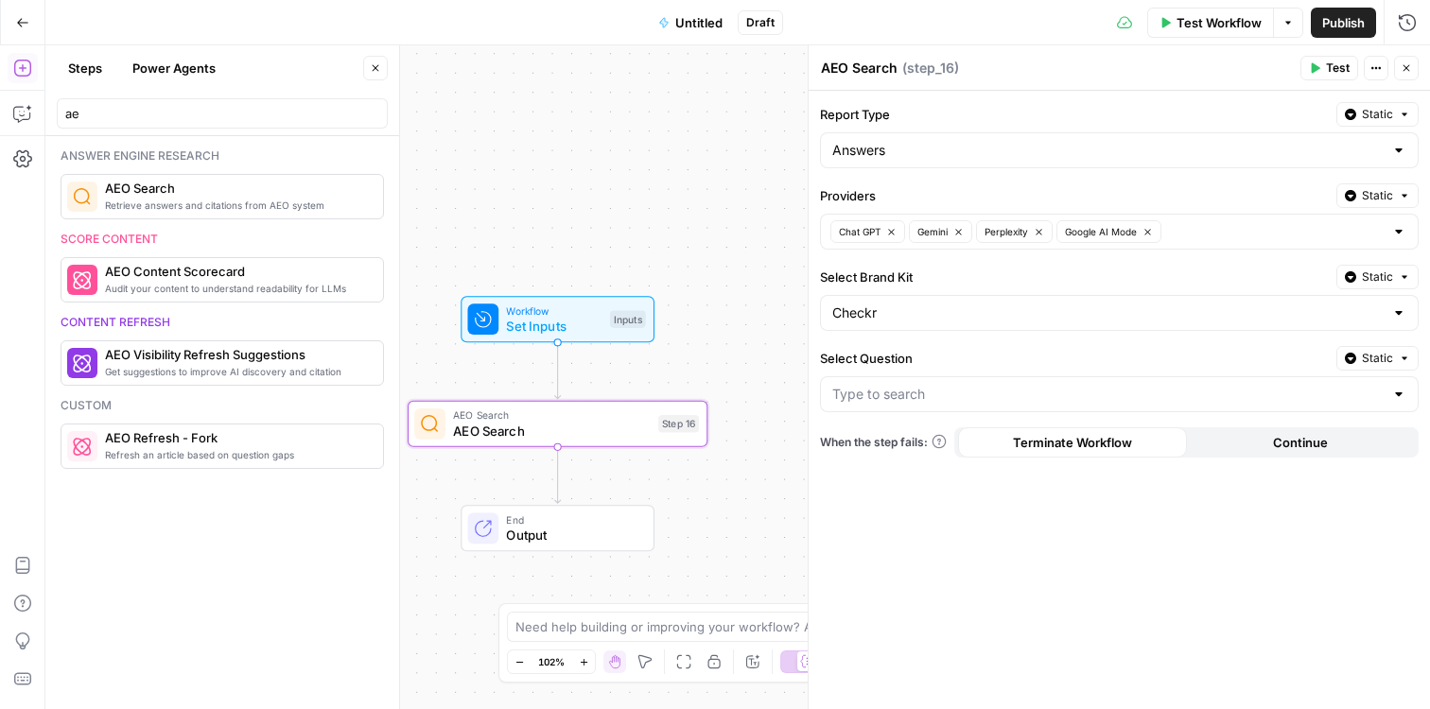
click at [778, 401] on div at bounding box center [1119, 394] width 598 height 36
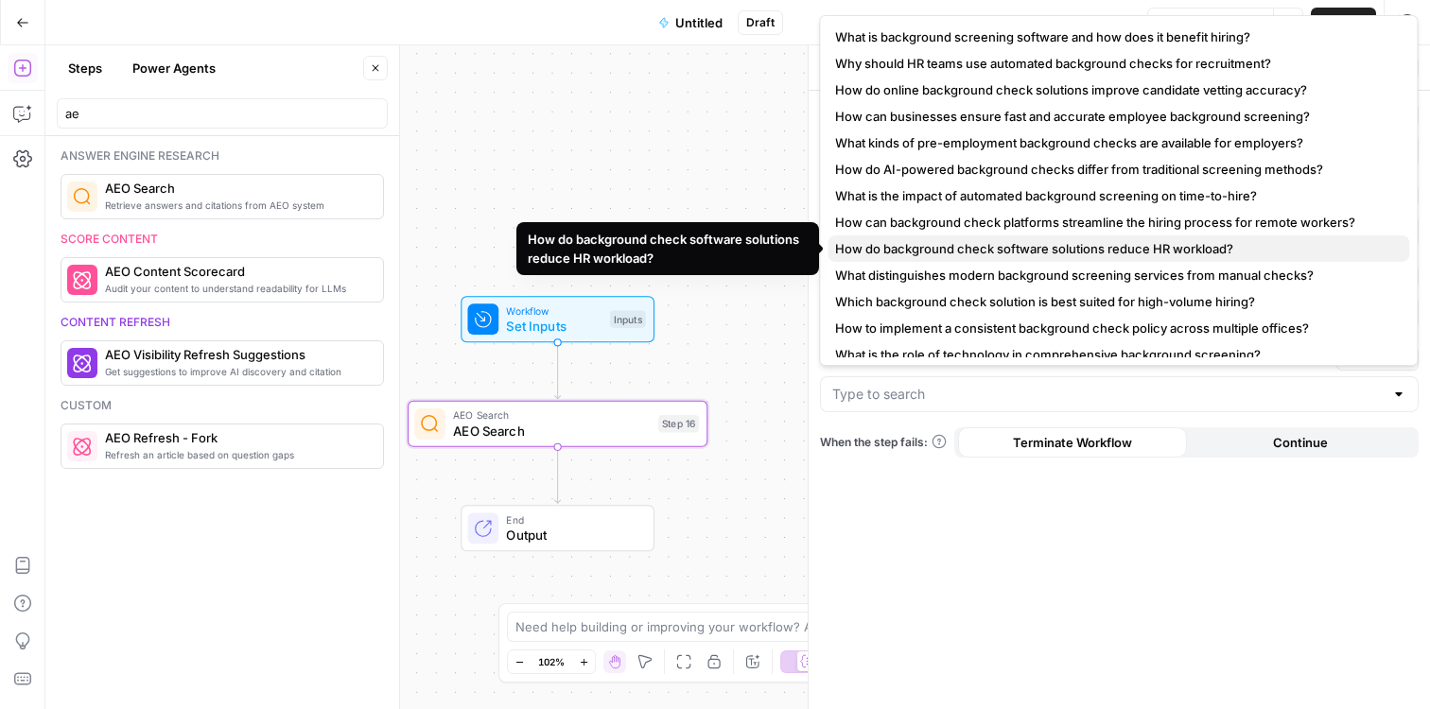
click at [778, 259] on button "How do background check software solutions reduce HR workload?" at bounding box center [1117, 248] width 581 height 26
type input "How do background check software solutions reduce HR workload?"
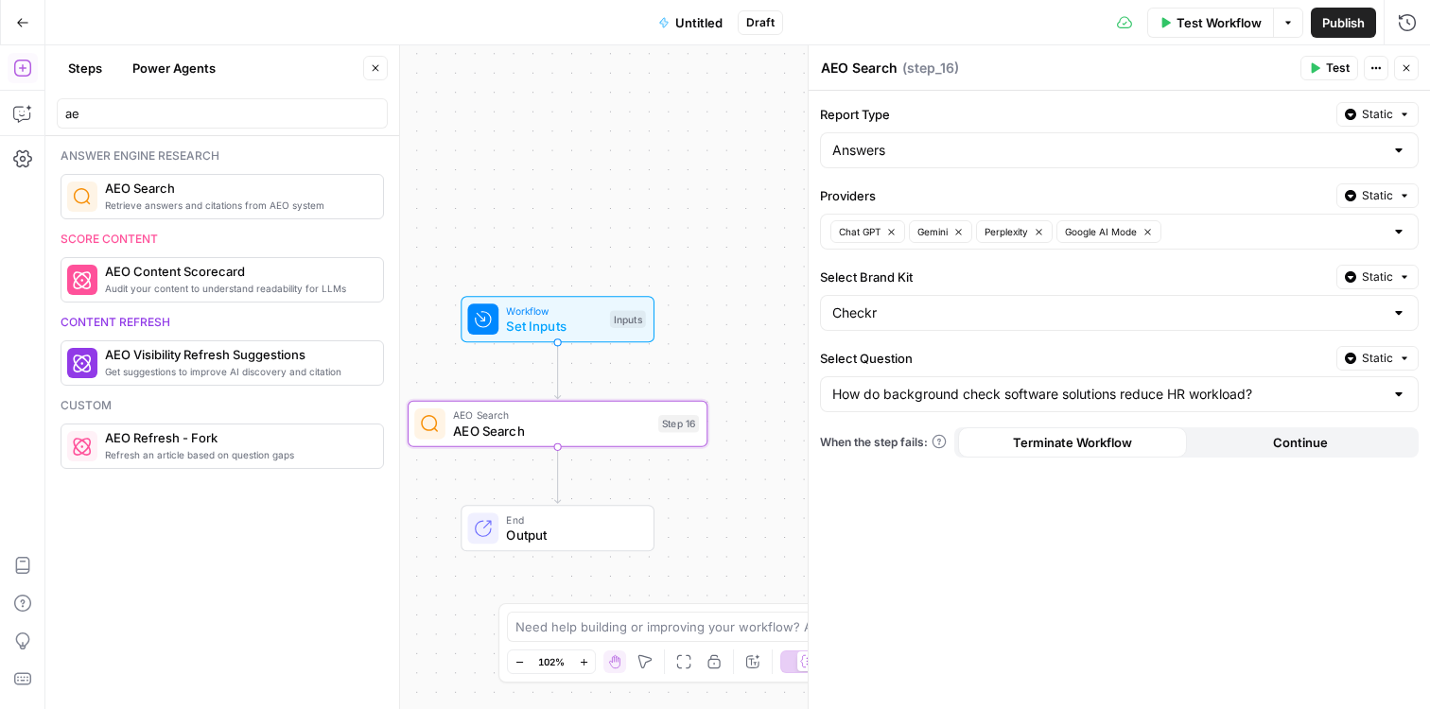
click at [778, 66] on span "Test" at bounding box center [1338, 68] width 24 height 17
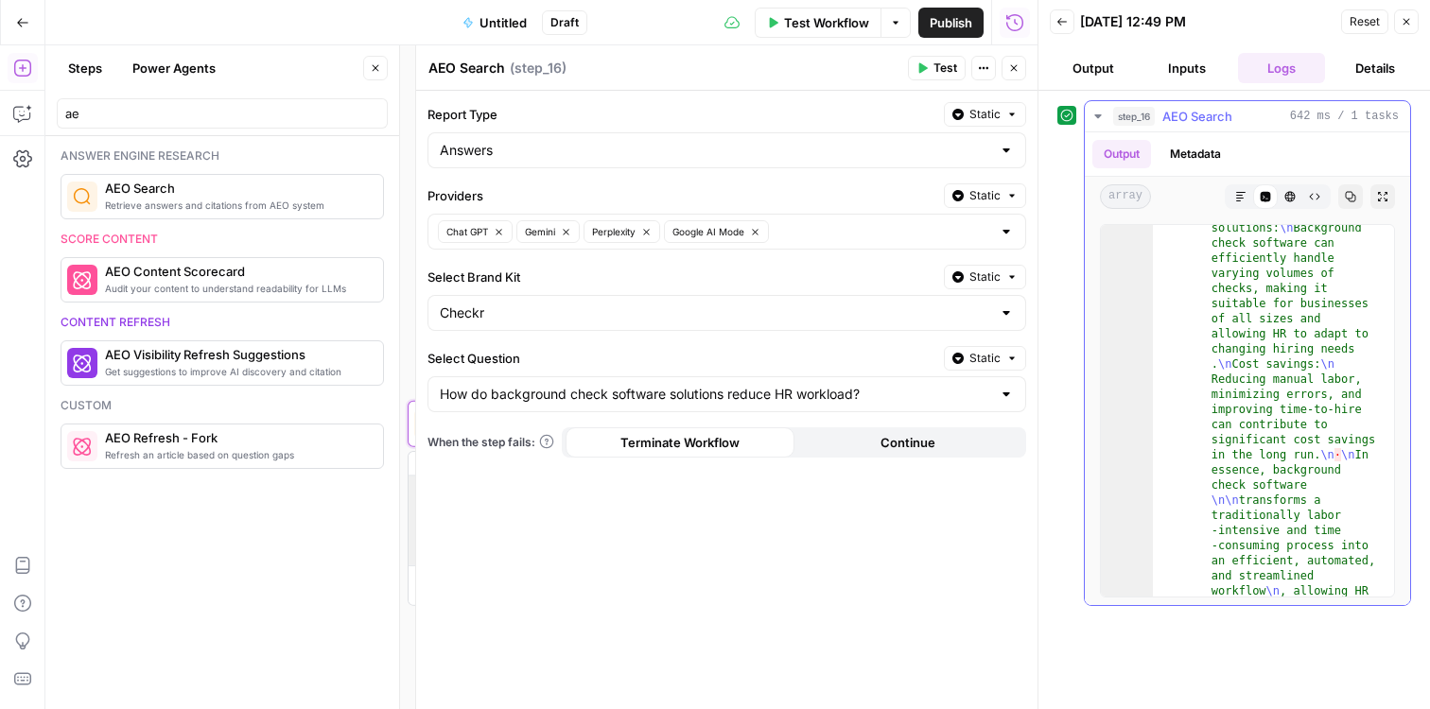
scroll to position [30608, 0]
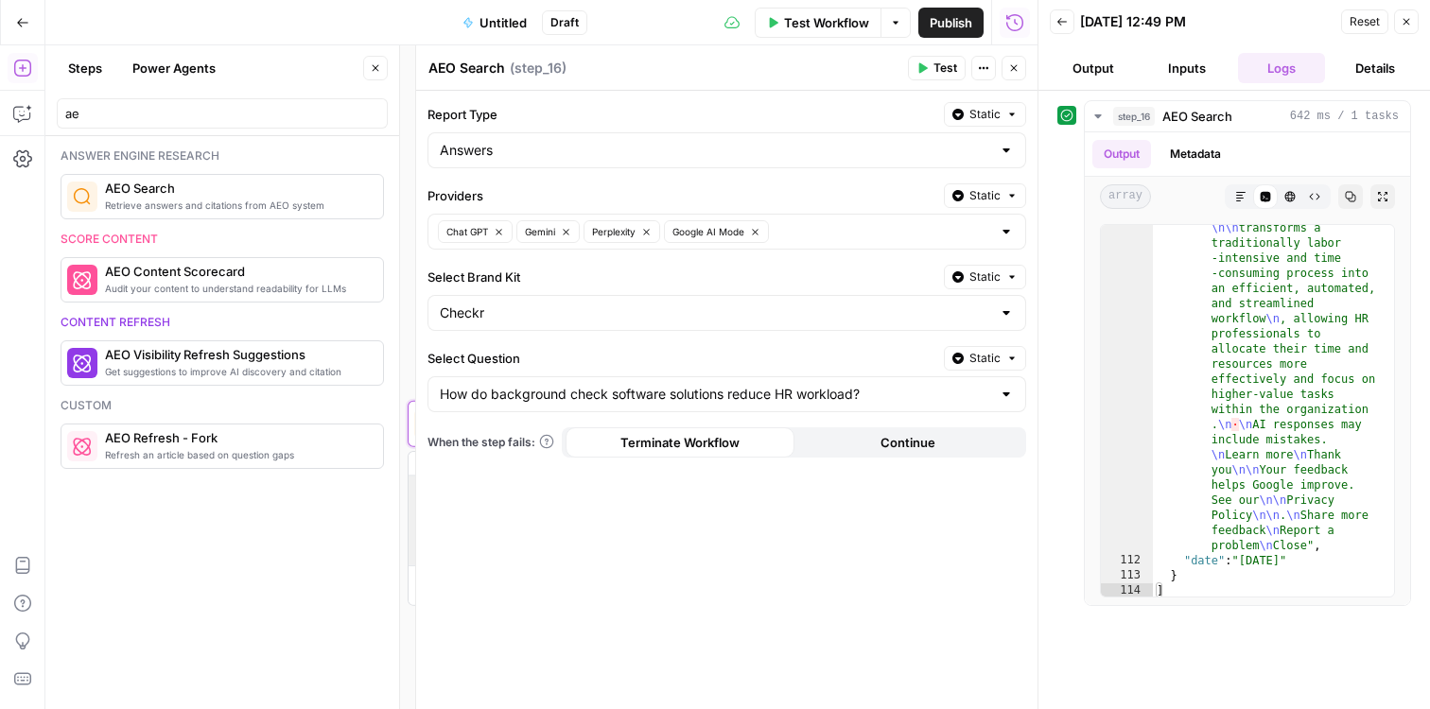
click at [778, 564] on div "Report Type Static Answers Providers Static Chat GPT Gemini Perplexity Google A…" at bounding box center [726, 400] width 621 height 618
click at [778, 70] on button "Close" at bounding box center [1013, 68] width 25 height 25
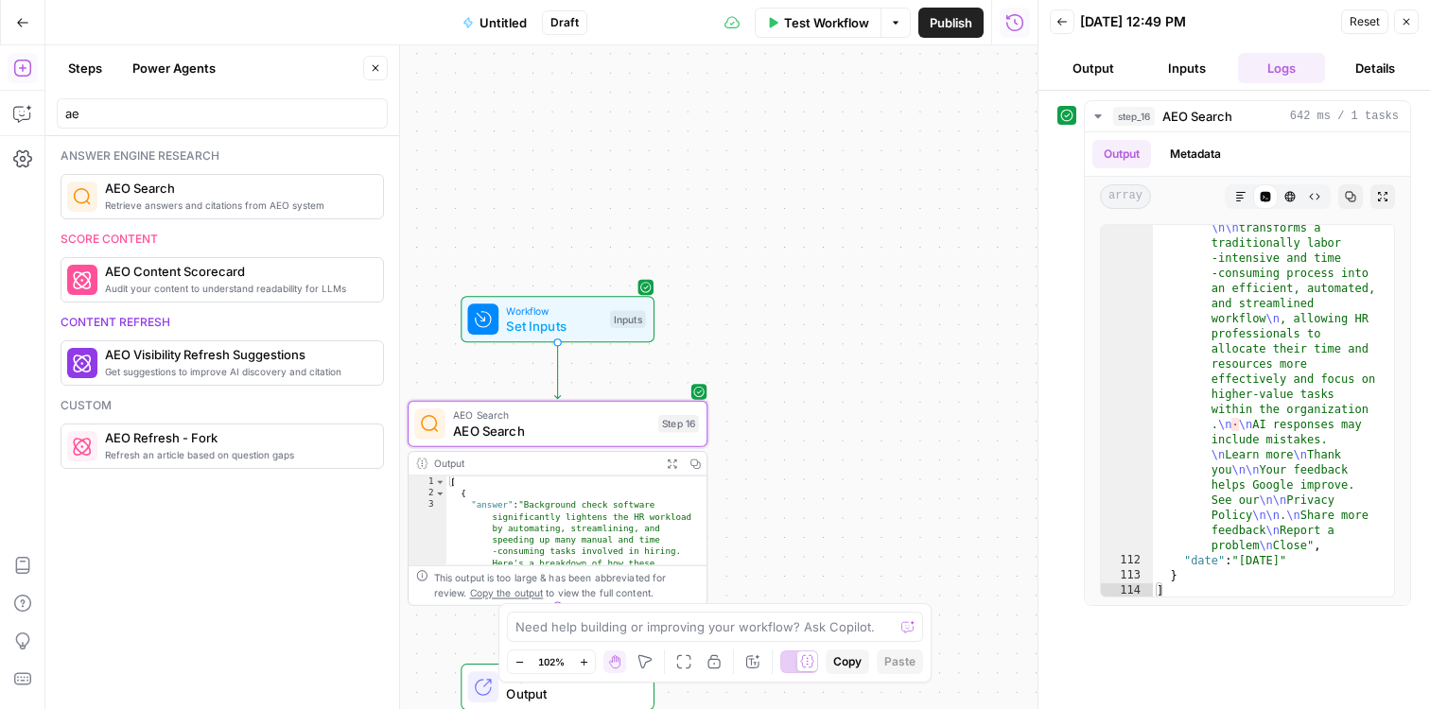
click at [778, 371] on div "Workflow Set Inputs Inputs AEO Search AEO Search Step 16 Output Expand Output C…" at bounding box center [541, 377] width 992 height 664
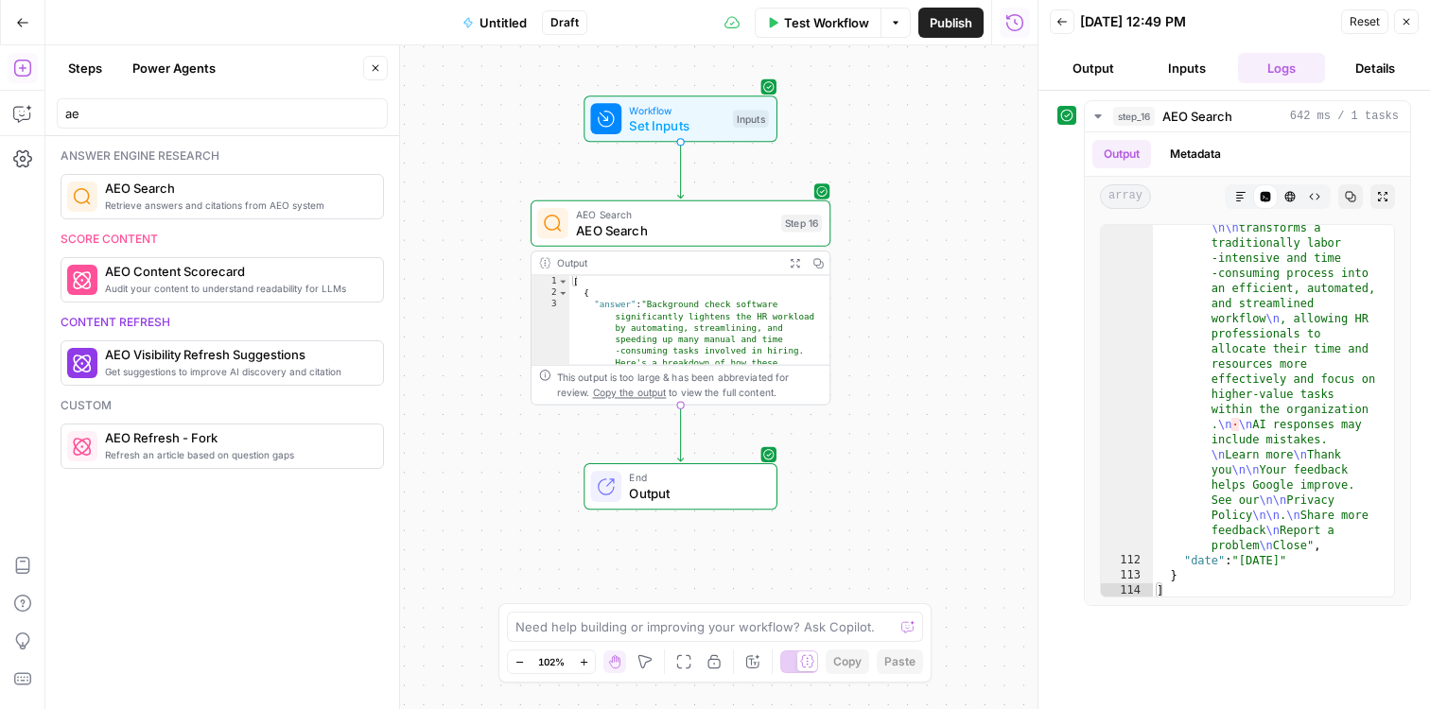
drag, startPoint x: 780, startPoint y: 409, endPoint x: 898, endPoint y: 359, distance: 128.4
click at [778, 359] on div "Workflow Set Inputs Inputs AEO Search AEO Search Step 16 Output Expand Output C…" at bounding box center [541, 377] width 992 height 664
click at [778, 472] on div "Workflow Set Inputs Inputs AEO Search AEO Search Step 16 Output Expand Output C…" at bounding box center [541, 377] width 992 height 664
click at [377, 70] on icon "button" at bounding box center [376, 68] width 7 height 7
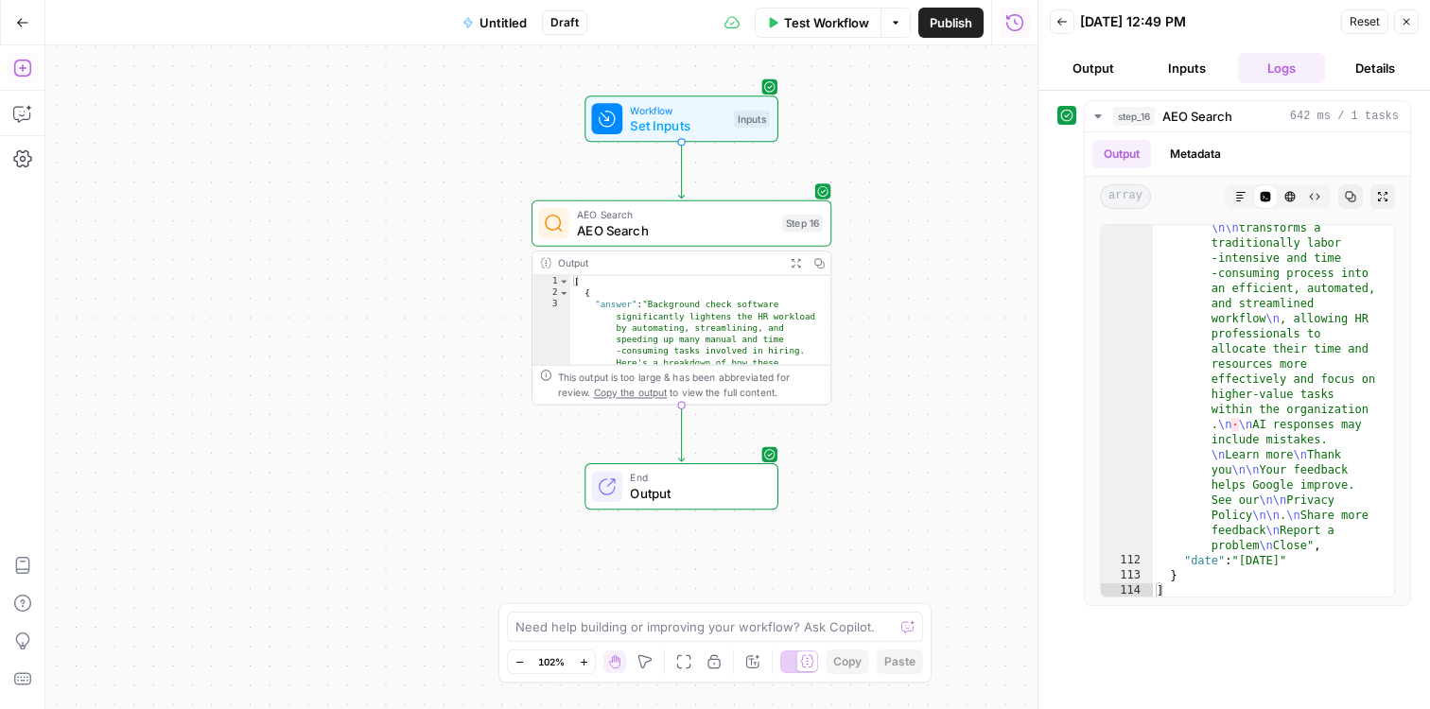
click at [350, 278] on div "Workflow Set Inputs Inputs AEO Search AEO Search Step 16 Output Expand Output C…" at bounding box center [541, 377] width 992 height 664
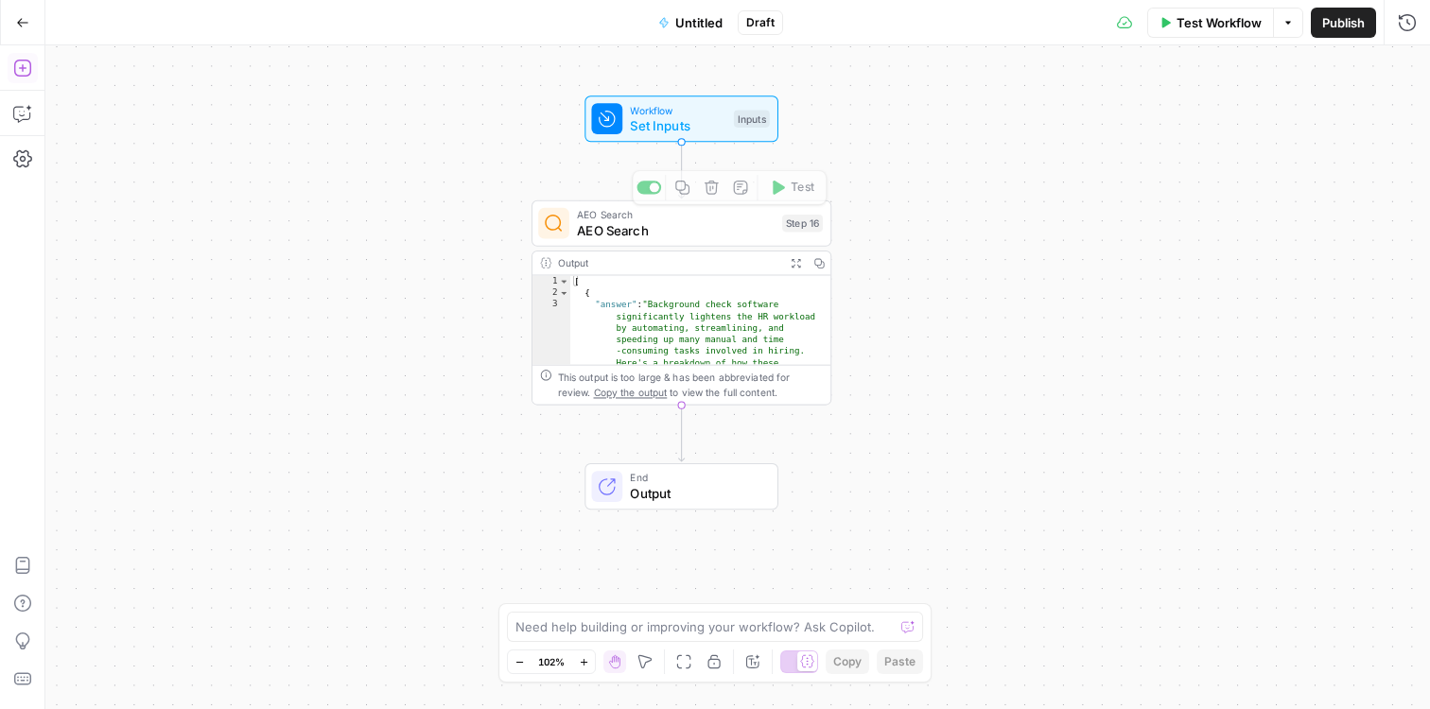
click at [778, 298] on div "Workflow Set Inputs Inputs AEO Search AEO Search Step 16 Copy step Delete step …" at bounding box center [737, 377] width 1384 height 664
